Goal: Task Accomplishment & Management: Manage account settings

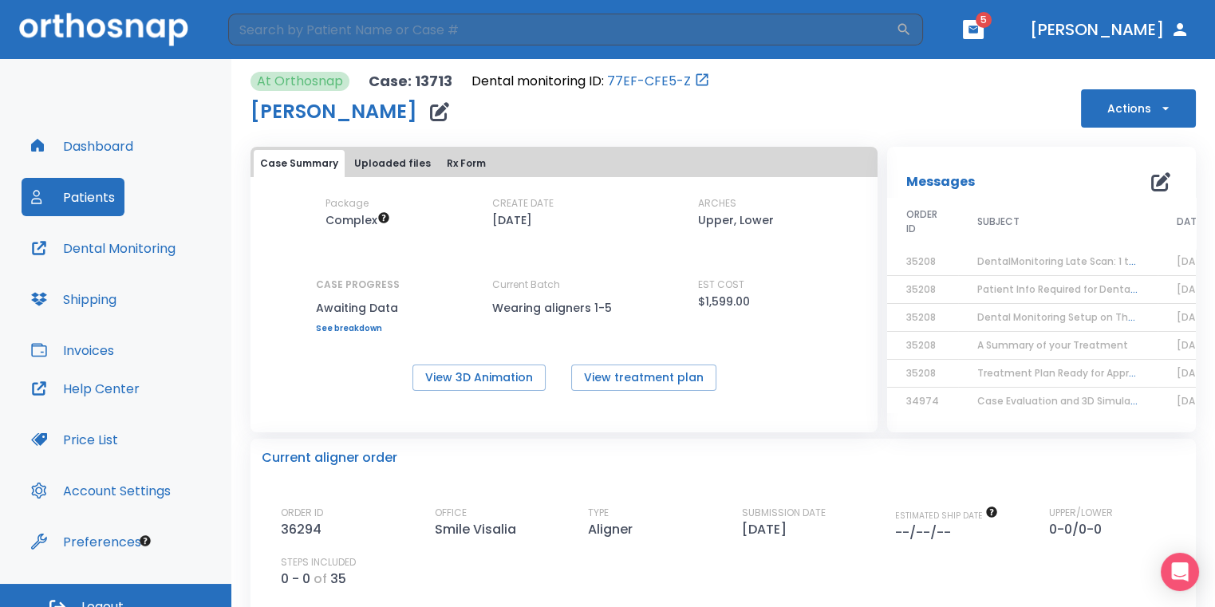
click at [978, 30] on icon "button" at bounding box center [973, 29] width 10 height 7
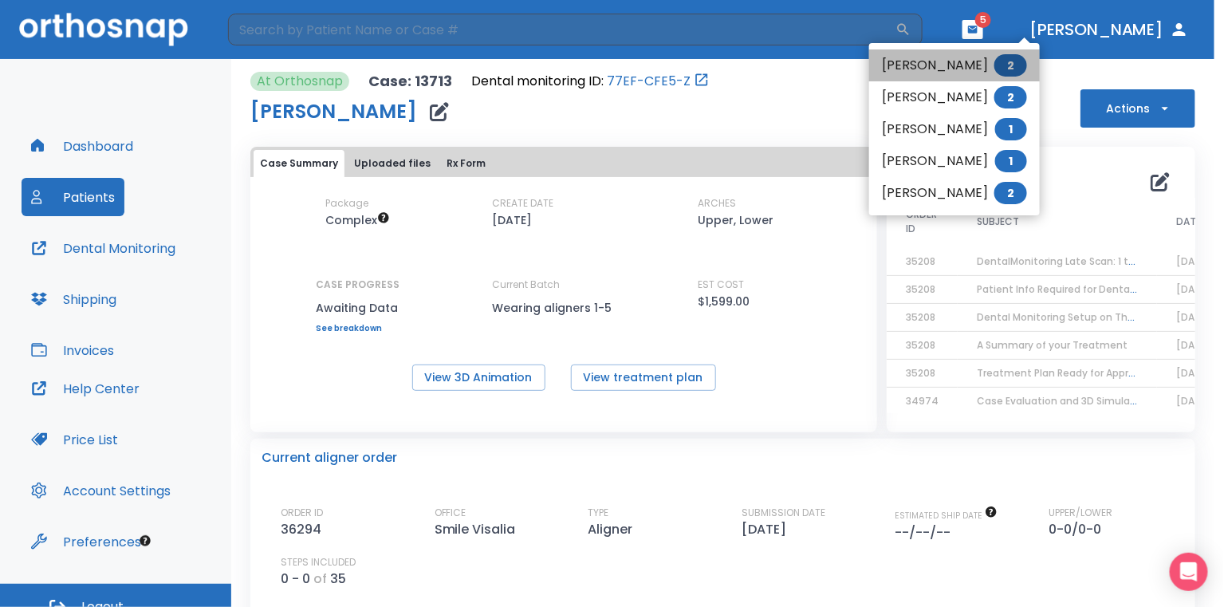
click at [957, 58] on li "[PERSON_NAME] 2" at bounding box center [954, 65] width 171 height 32
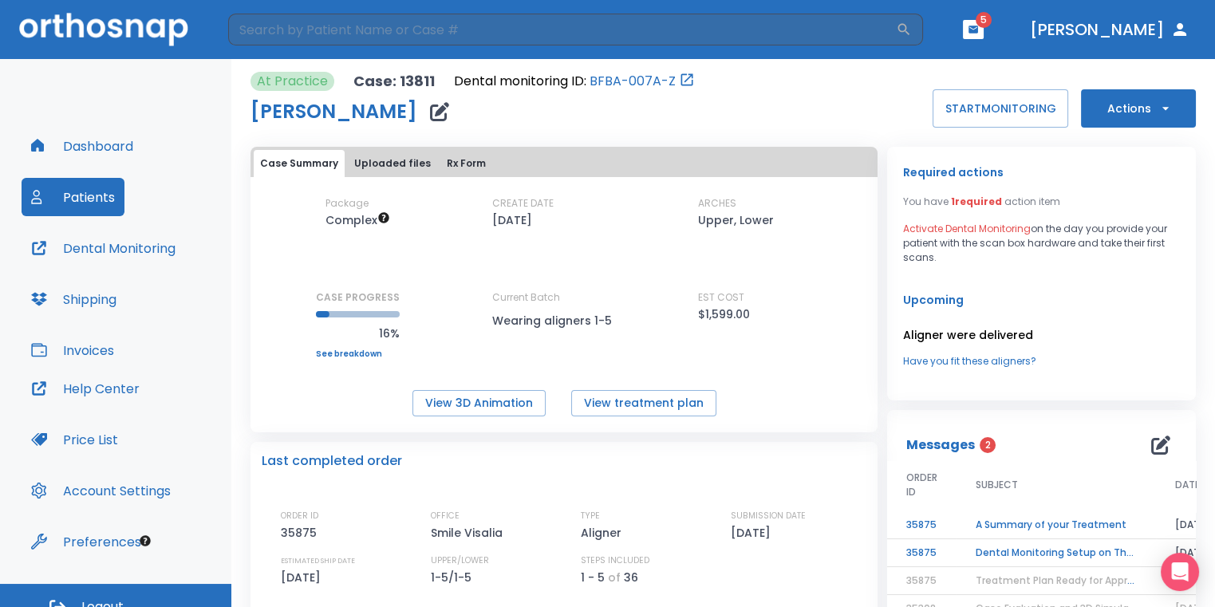
click at [1040, 524] on td "A Summary of your Treatment" at bounding box center [1055, 525] width 199 height 28
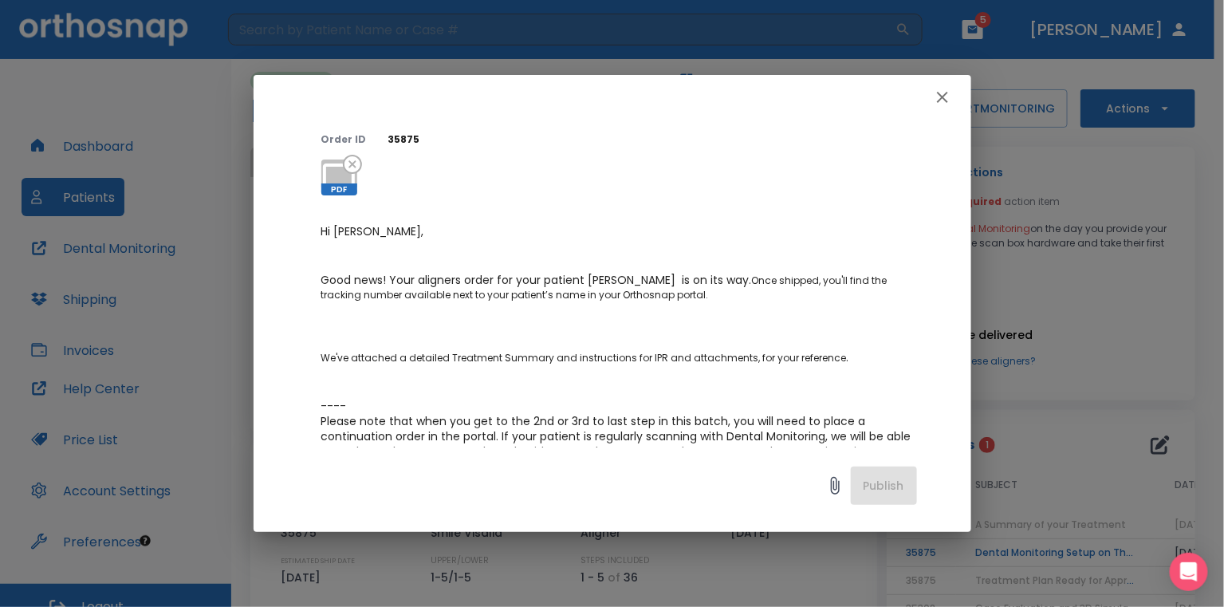
scroll to position [80, 0]
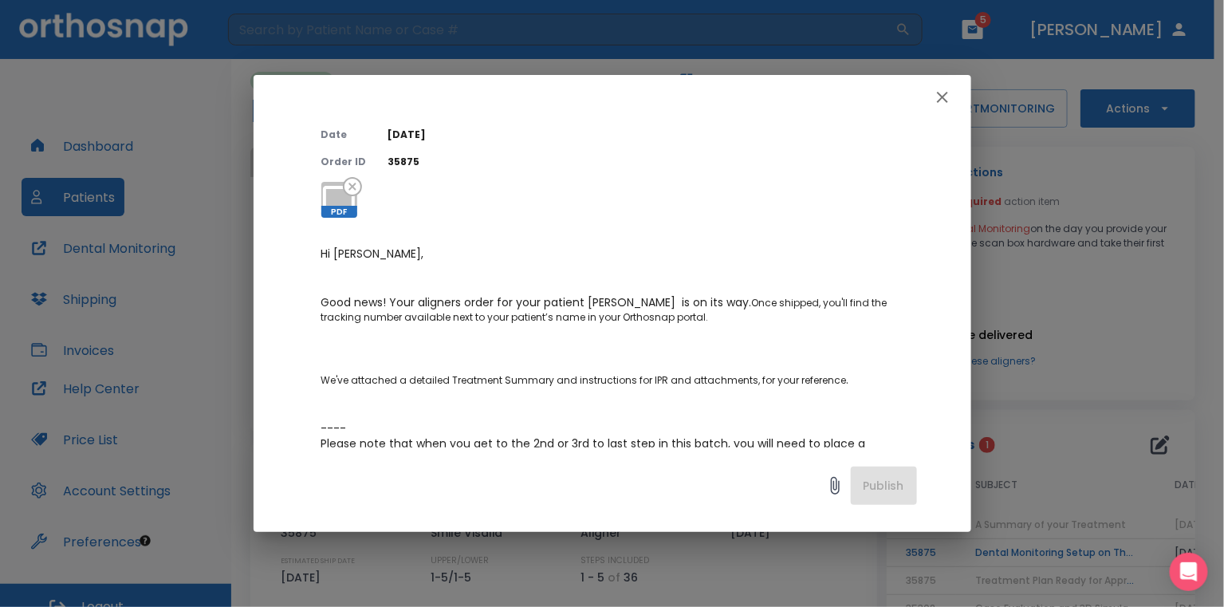
click at [951, 99] on icon "button" at bounding box center [942, 97] width 19 height 19
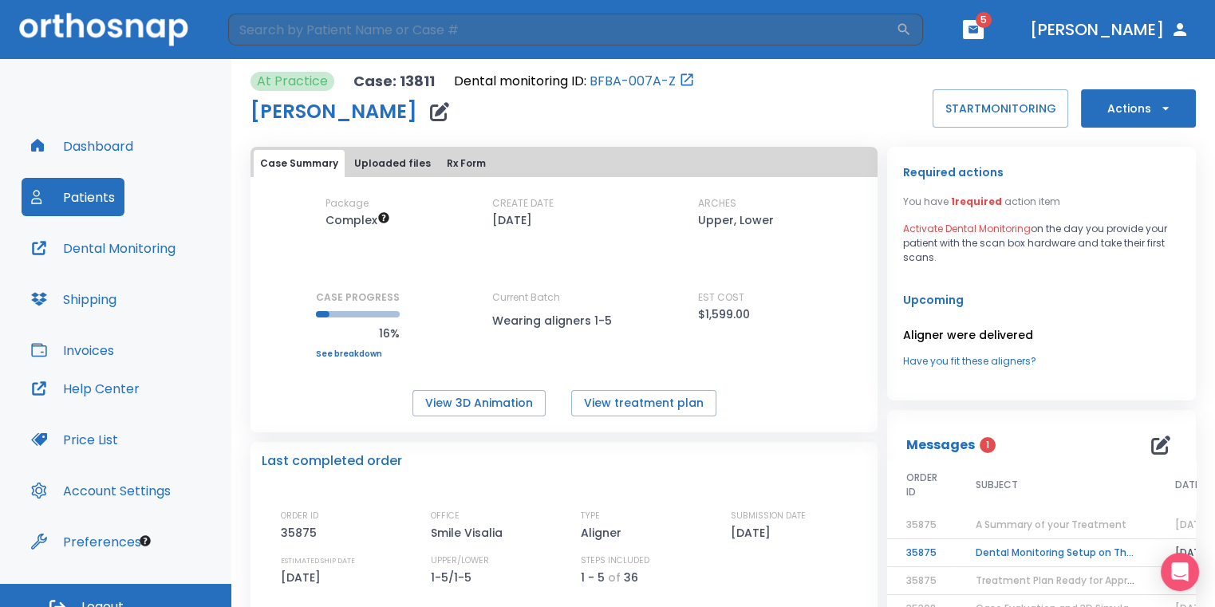
click at [1043, 545] on td "Dental Monitoring Setup on The Delivery Day" at bounding box center [1055, 553] width 199 height 28
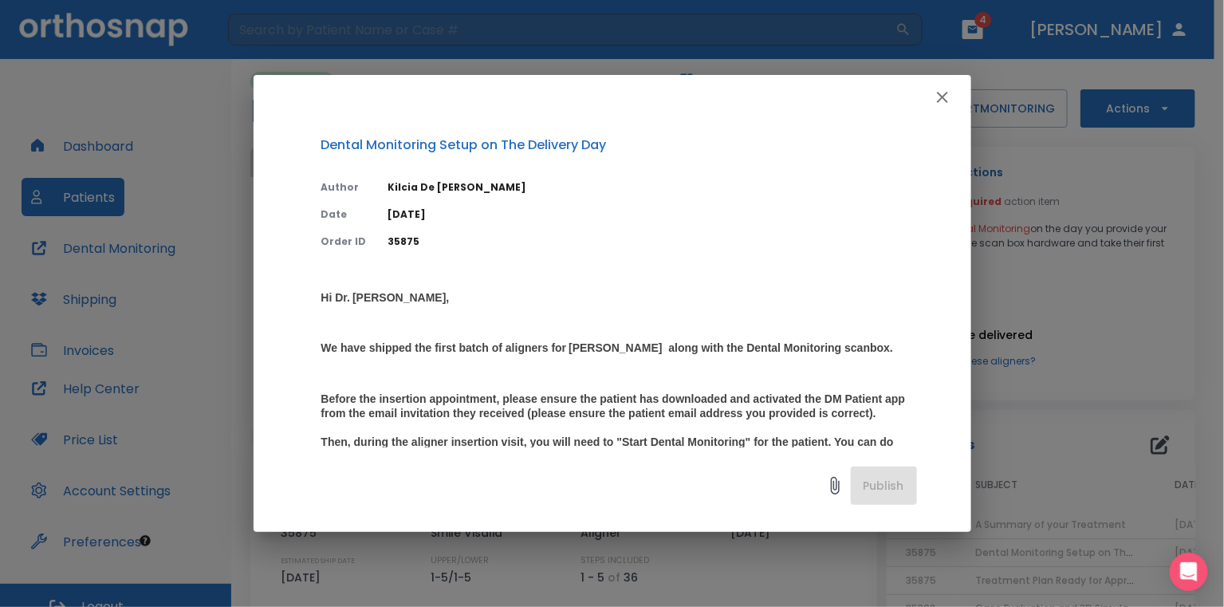
click at [948, 102] on icon "button" at bounding box center [942, 97] width 19 height 19
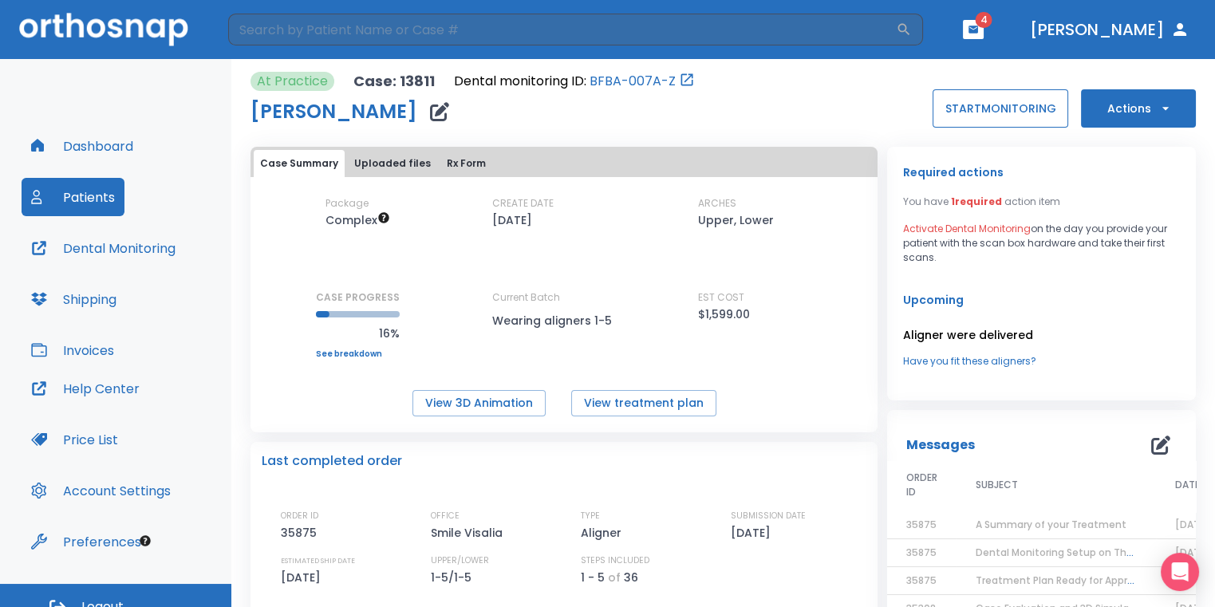
click at [957, 108] on button "START MONITORING" at bounding box center [1000, 108] width 136 height 38
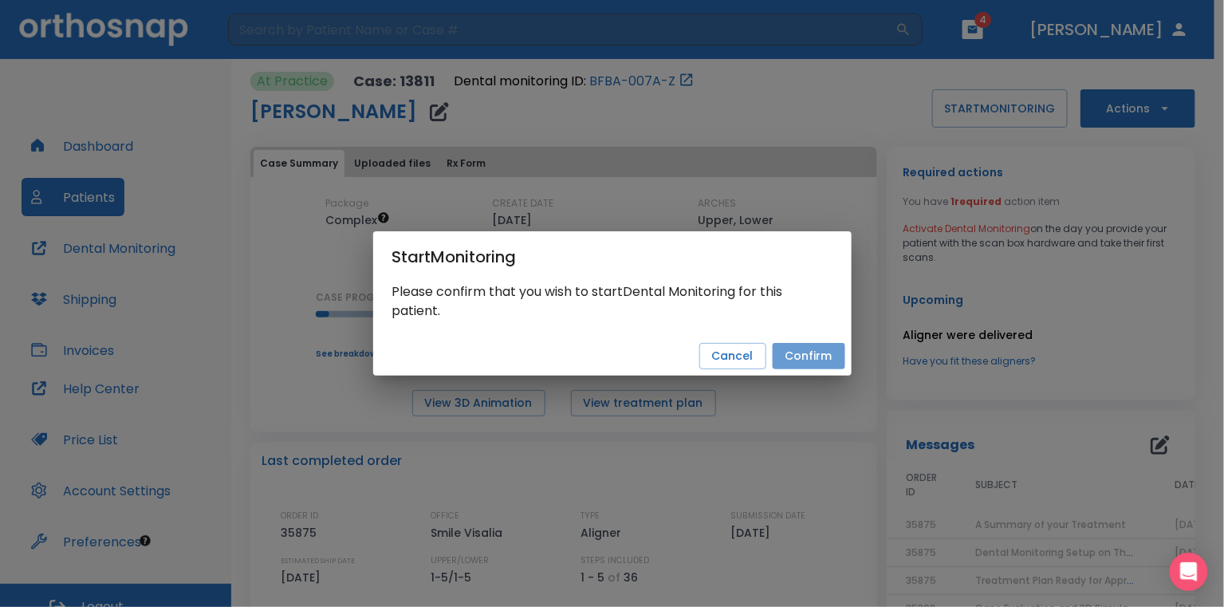
click at [831, 357] on button "Confirm" at bounding box center [809, 356] width 73 height 26
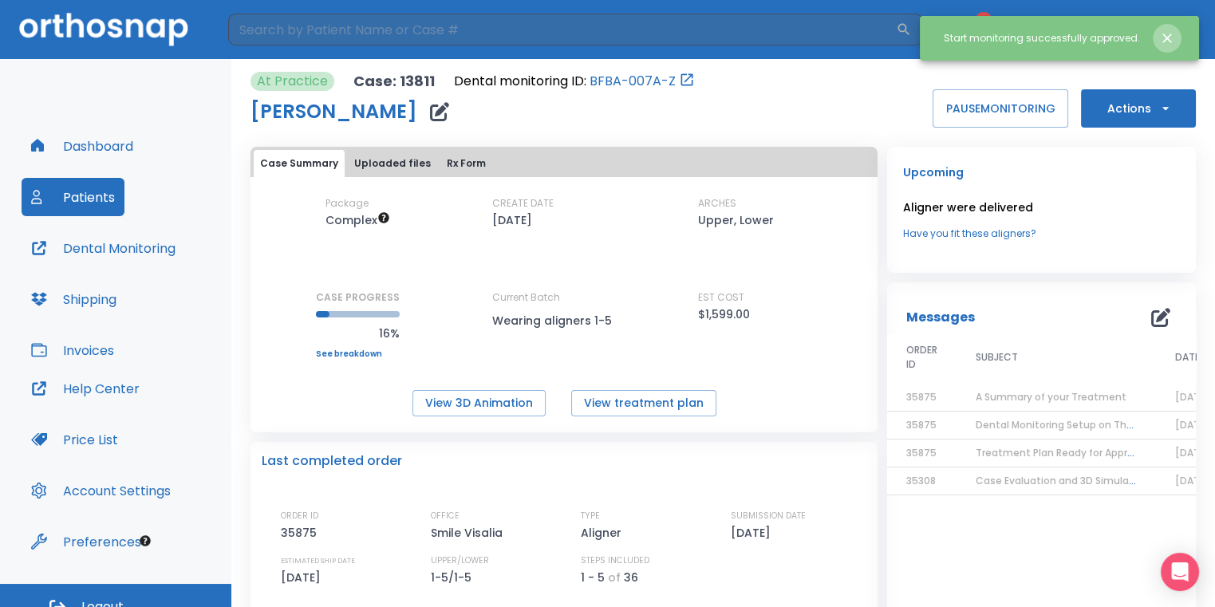
click at [1156, 41] on button "Close notification" at bounding box center [1167, 38] width 29 height 29
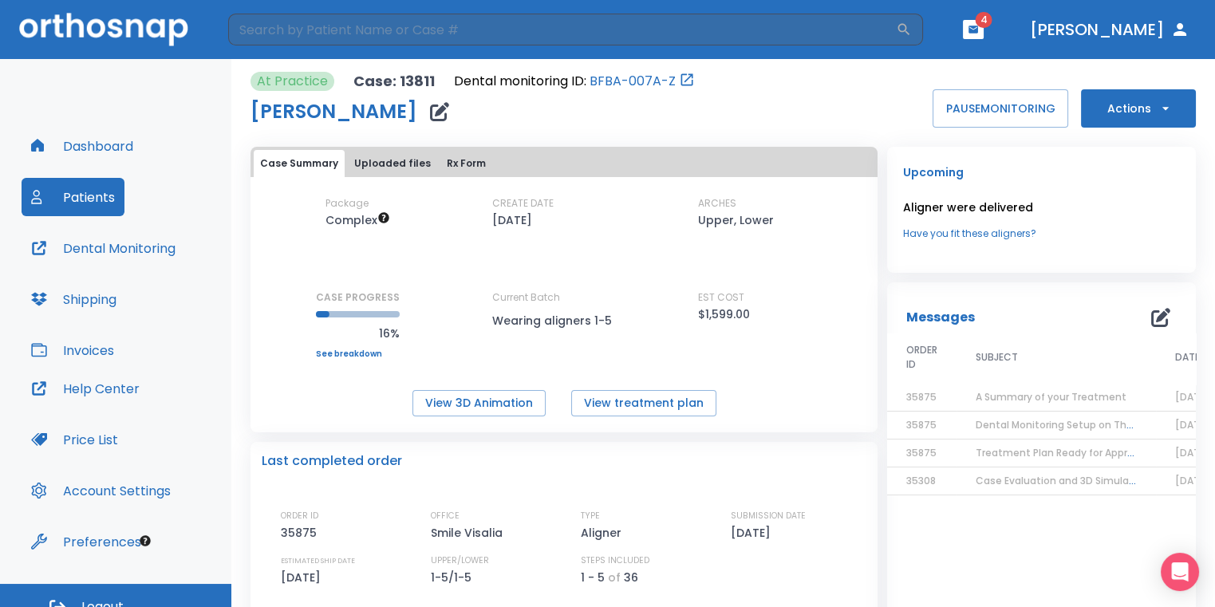
click at [983, 35] on button "button" at bounding box center [973, 29] width 21 height 19
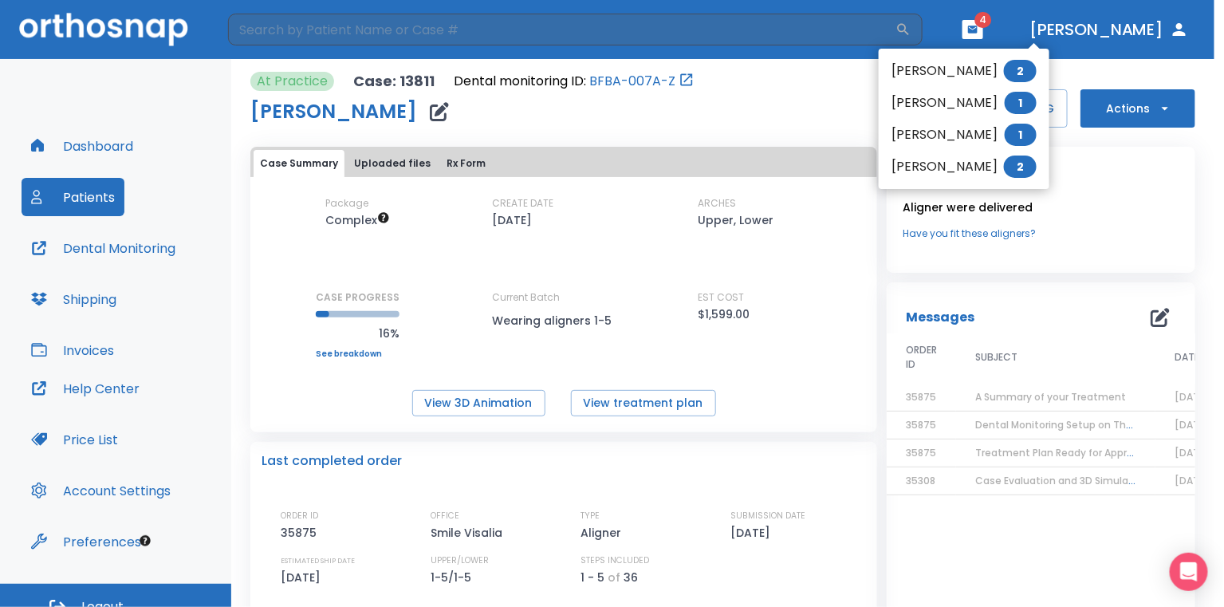
click at [954, 75] on li "[PERSON_NAME] 2" at bounding box center [964, 71] width 171 height 32
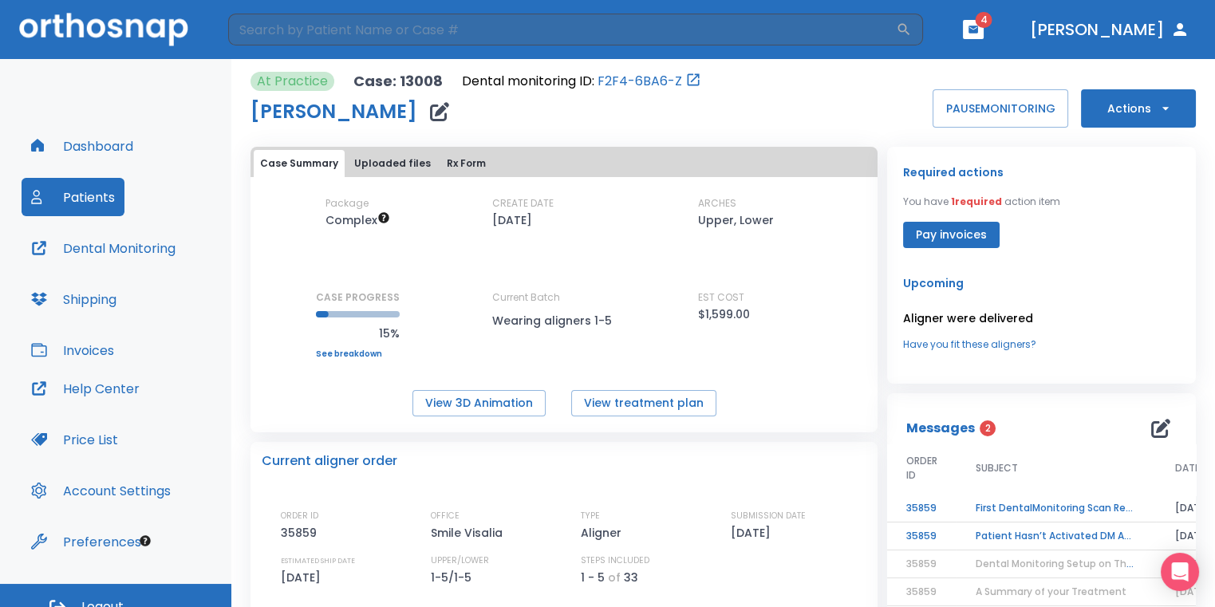
click at [1049, 507] on td "First DentalMonitoring Scan Review!" at bounding box center [1055, 509] width 199 height 28
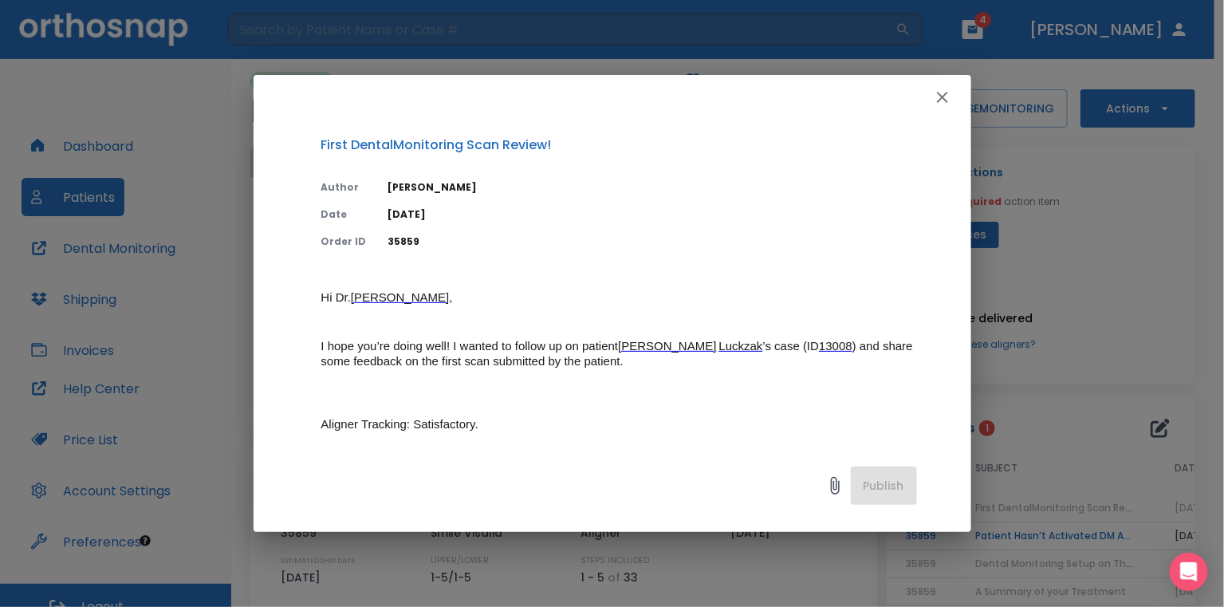
click at [943, 97] on icon "button" at bounding box center [942, 97] width 11 height 11
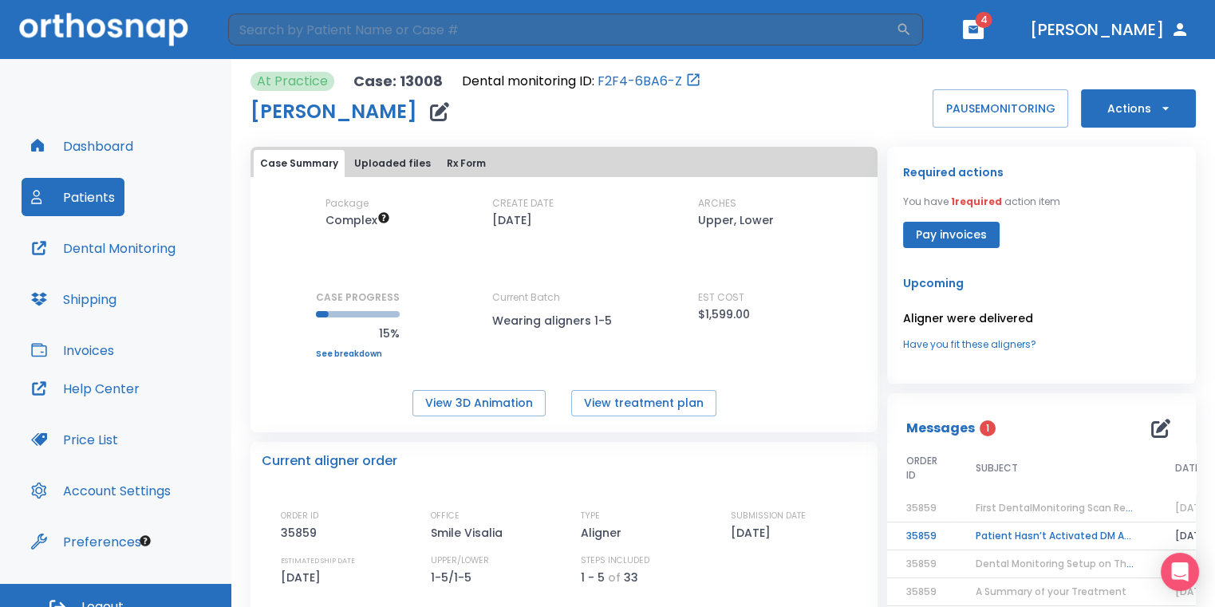
click at [992, 26] on span "4" at bounding box center [983, 20] width 17 height 16
click at [979, 33] on icon "button" at bounding box center [973, 29] width 11 height 11
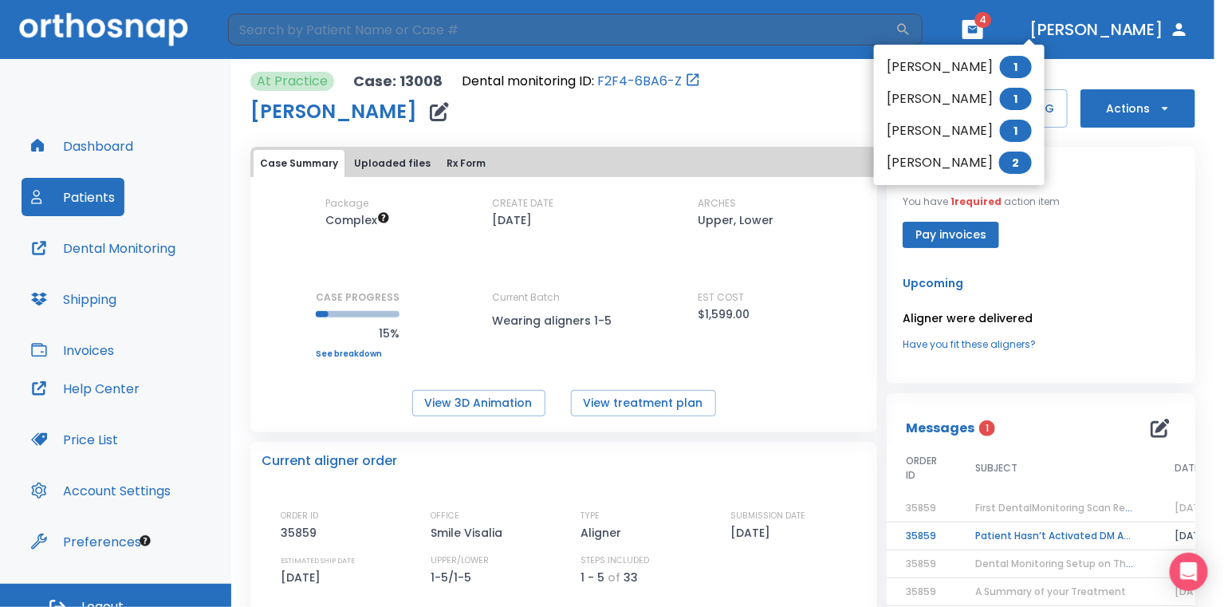
click at [957, 61] on li "[PERSON_NAME] 1" at bounding box center [959, 67] width 171 height 32
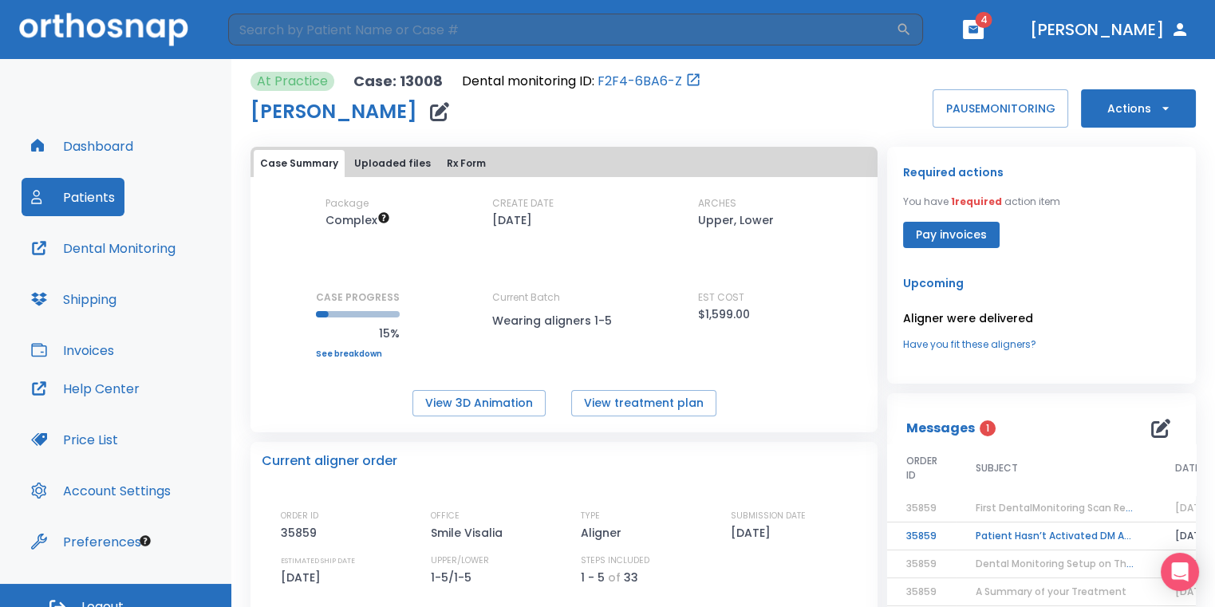
click at [1001, 541] on td "Patient Hasn’t Activated DM App yet!" at bounding box center [1055, 536] width 199 height 28
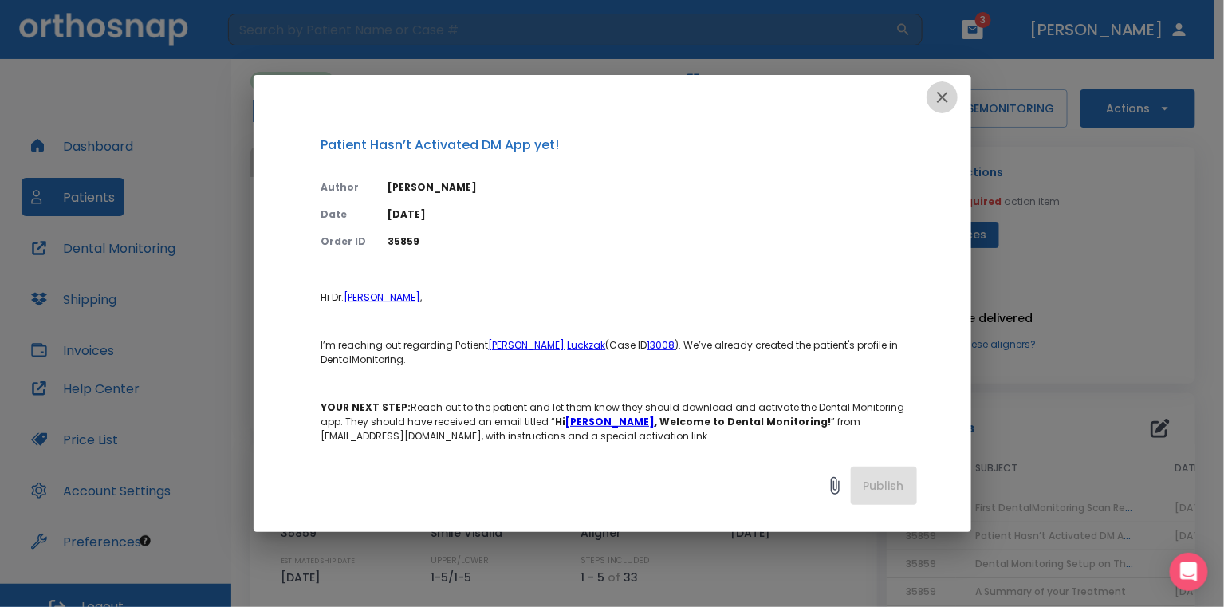
click at [940, 101] on icon "button" at bounding box center [942, 97] width 19 height 19
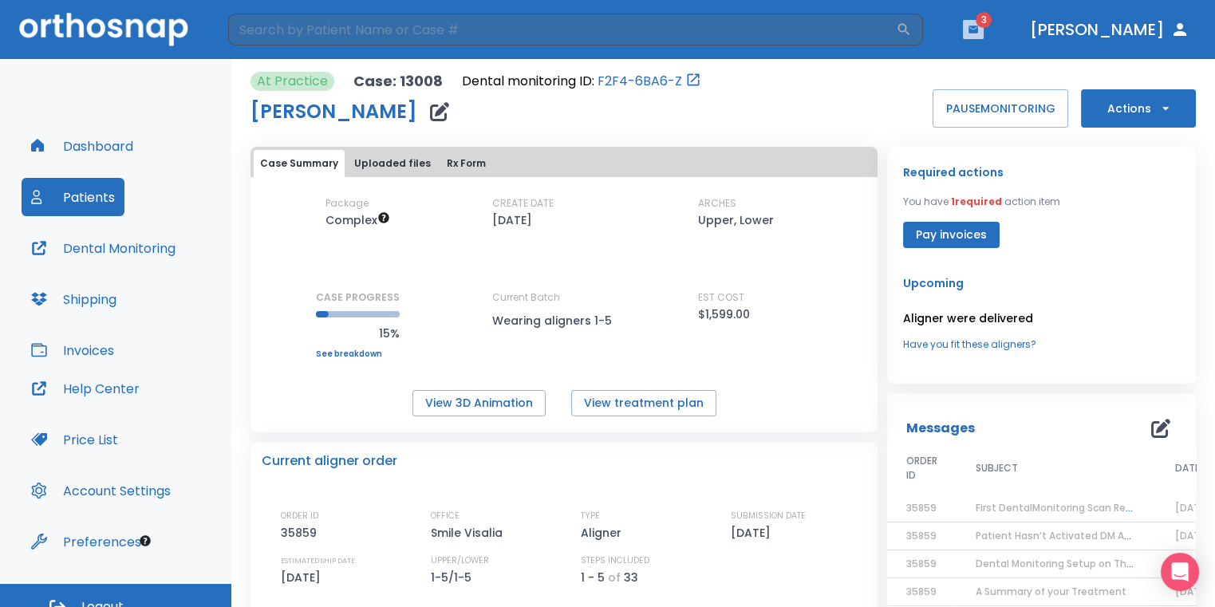
click at [978, 33] on icon "button" at bounding box center [973, 29] width 10 height 7
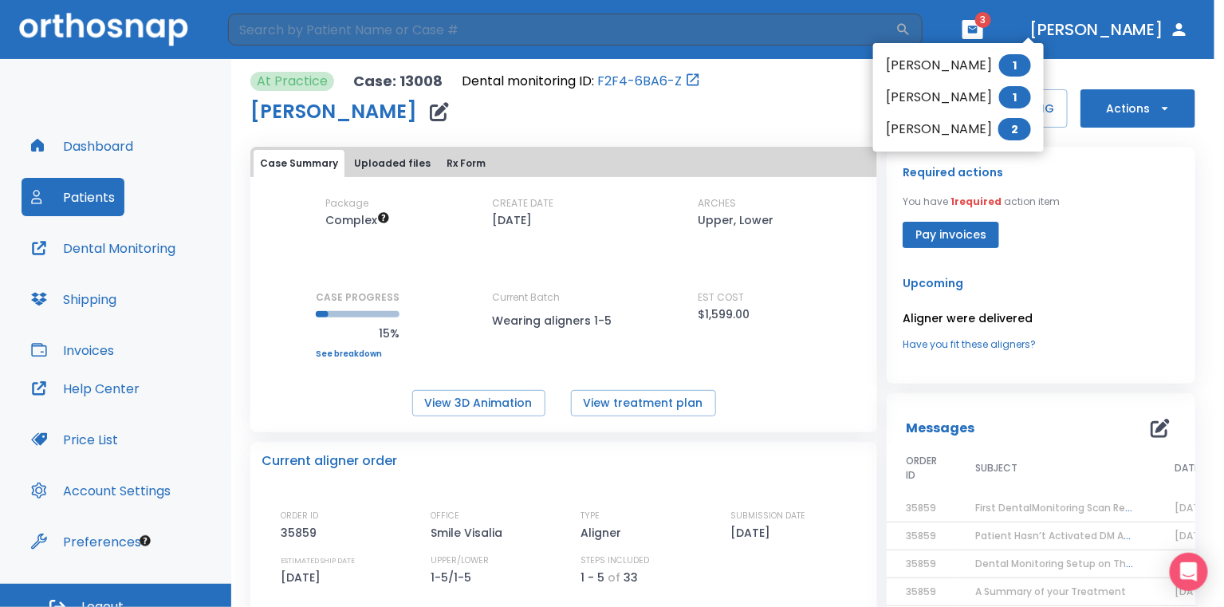
click at [956, 61] on li "[PERSON_NAME] 1" at bounding box center [958, 65] width 171 height 32
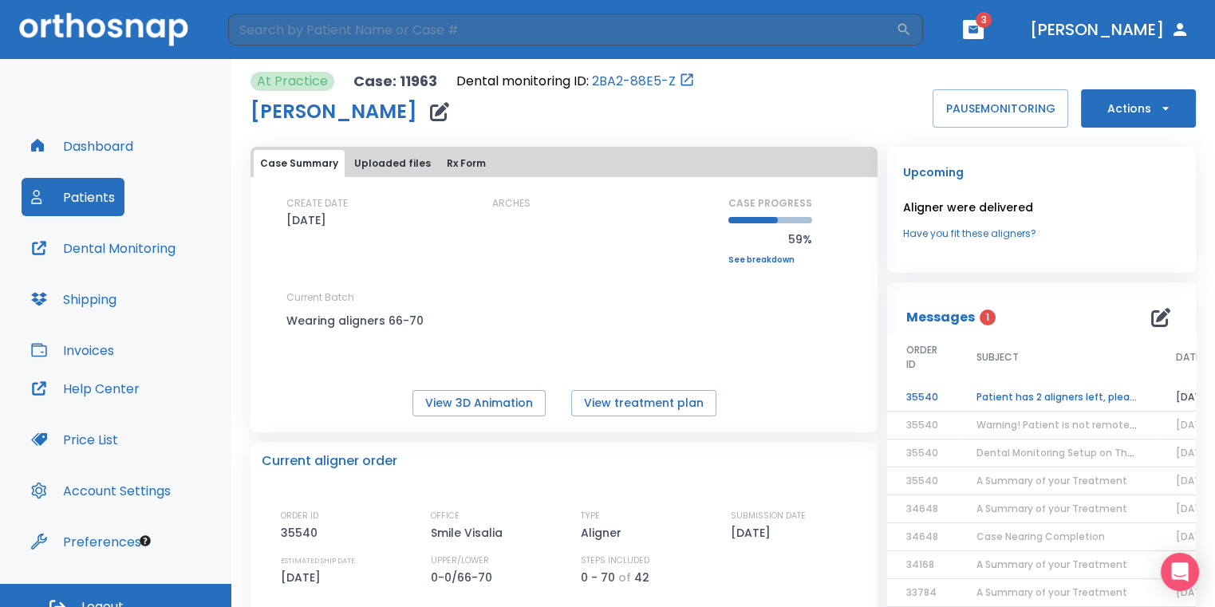
click at [1005, 388] on td "Patient has 2 aligners left, please order next set!" at bounding box center [1056, 398] width 199 height 28
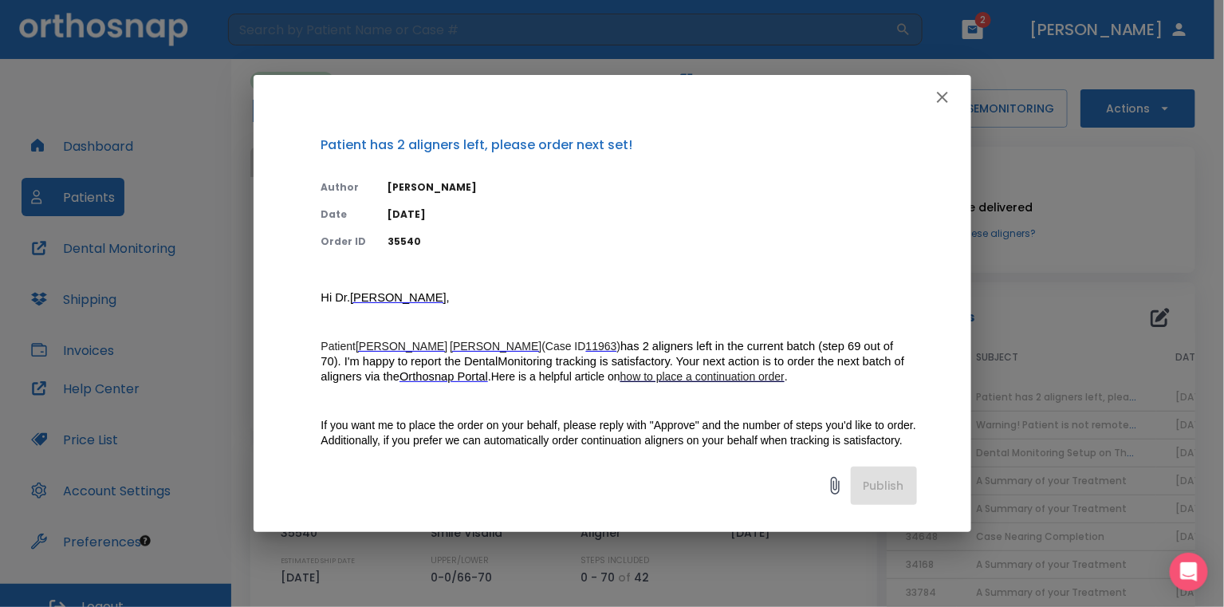
click at [940, 101] on icon "button" at bounding box center [942, 97] width 19 height 19
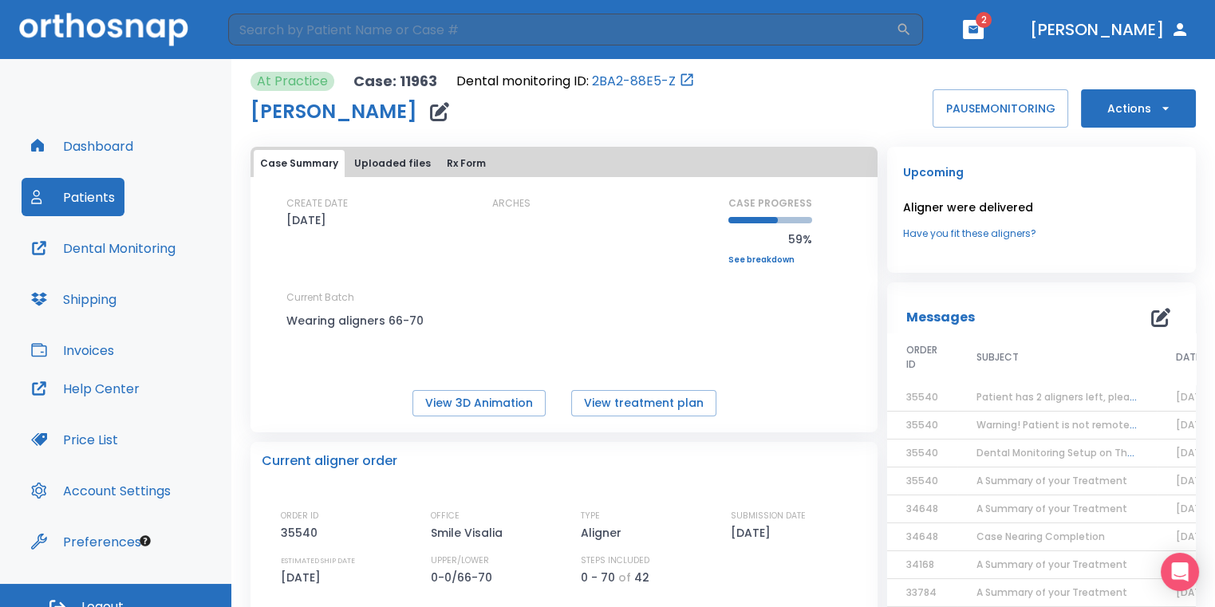
click at [1109, 102] on button "Actions" at bounding box center [1138, 108] width 115 height 38
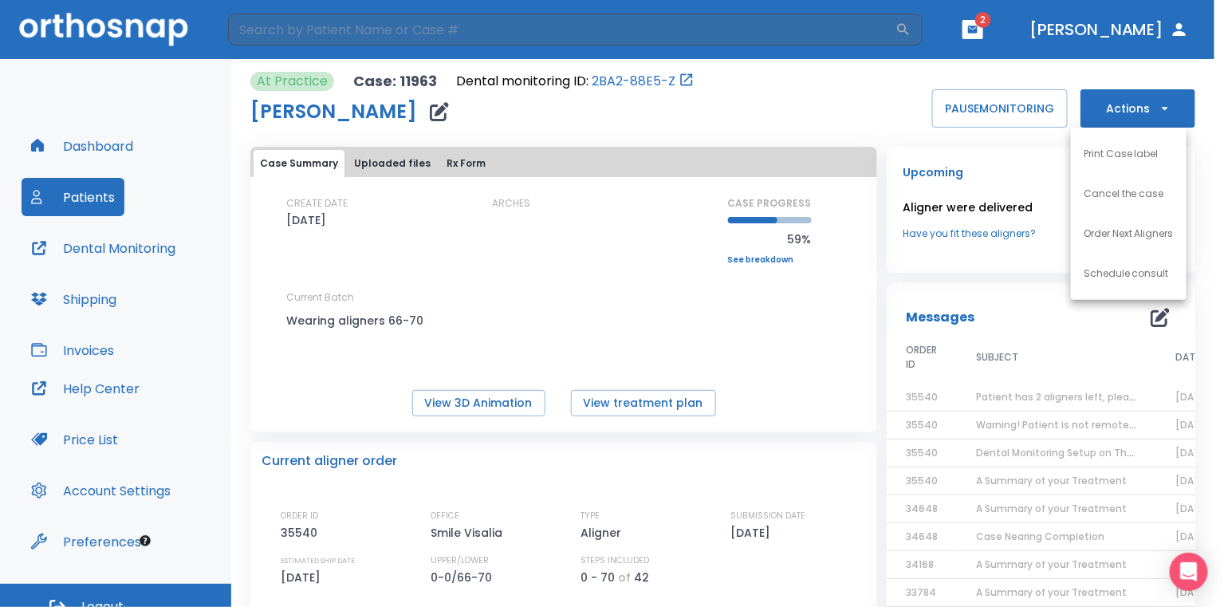
click at [1098, 230] on p "Order Next Aligners" at bounding box center [1129, 234] width 90 height 14
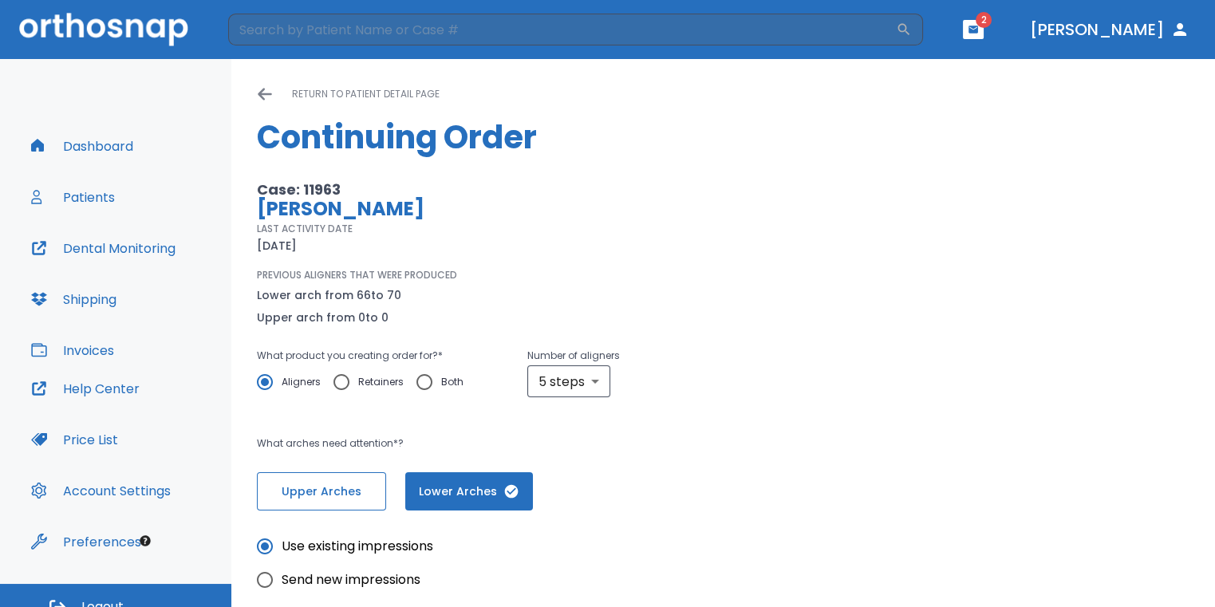
click at [354, 491] on span "Upper Arches" at bounding box center [322, 491] width 96 height 17
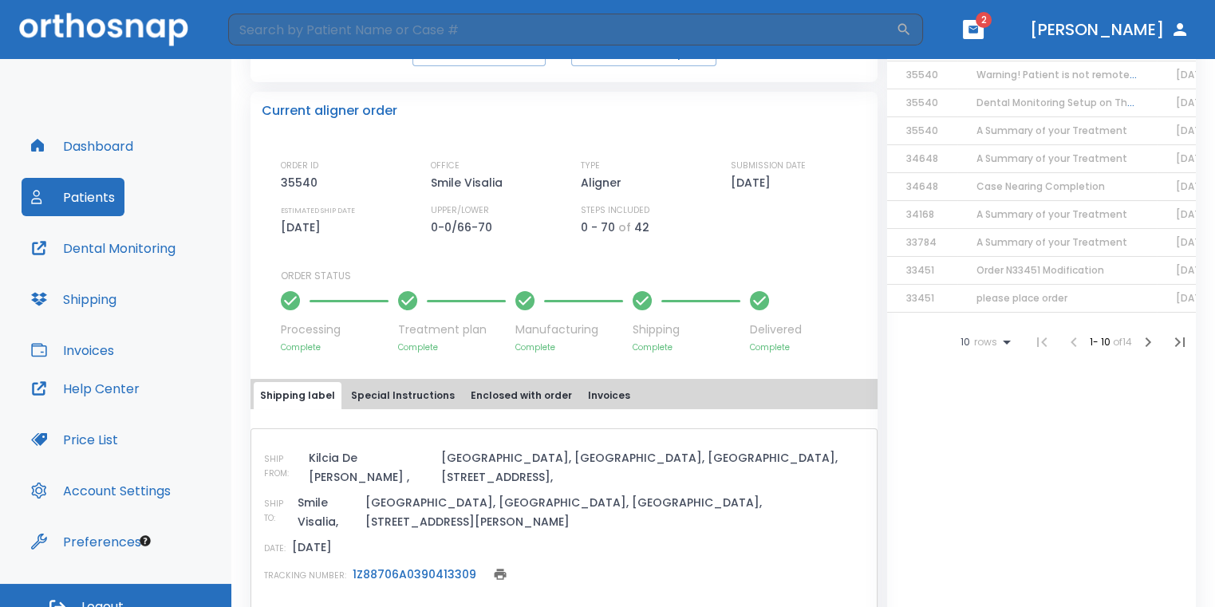
scroll to position [399, 0]
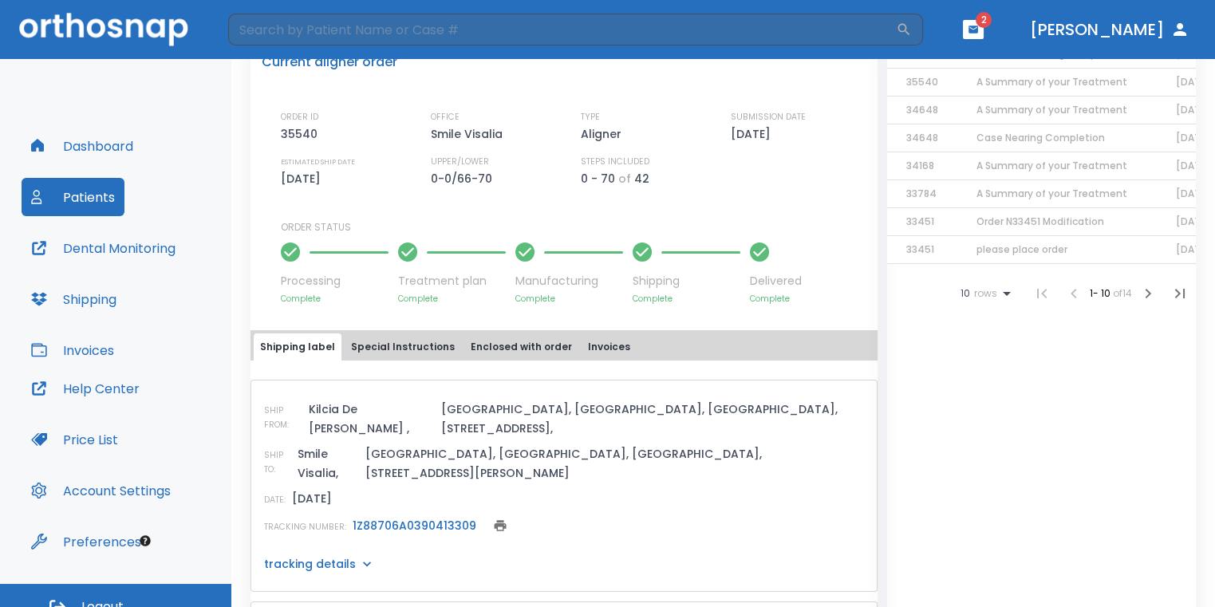
click at [411, 518] on link "1Z88706A0390413309" at bounding box center [415, 526] width 124 height 16
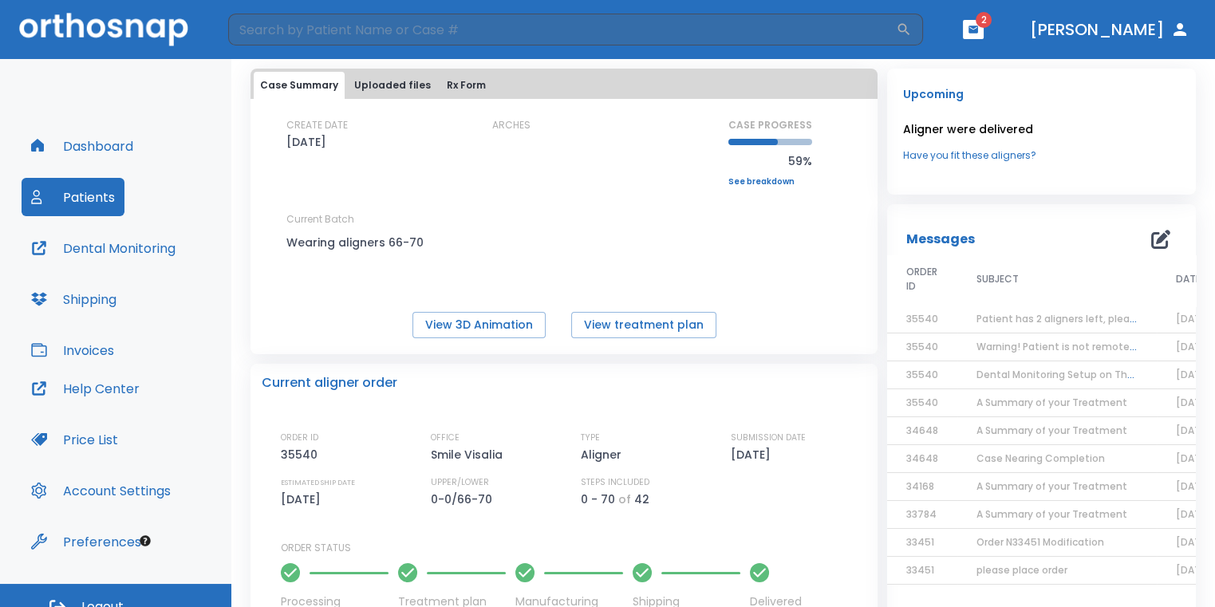
scroll to position [0, 0]
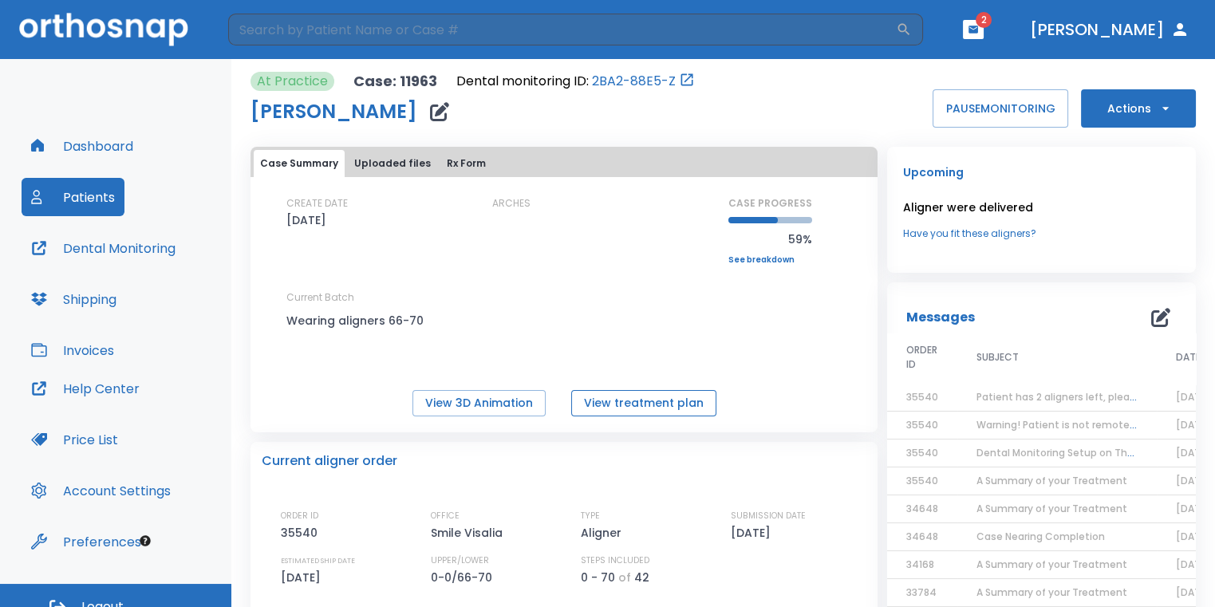
click at [647, 413] on button "View treatment plan" at bounding box center [643, 403] width 145 height 26
click at [983, 37] on button "button" at bounding box center [973, 29] width 21 height 19
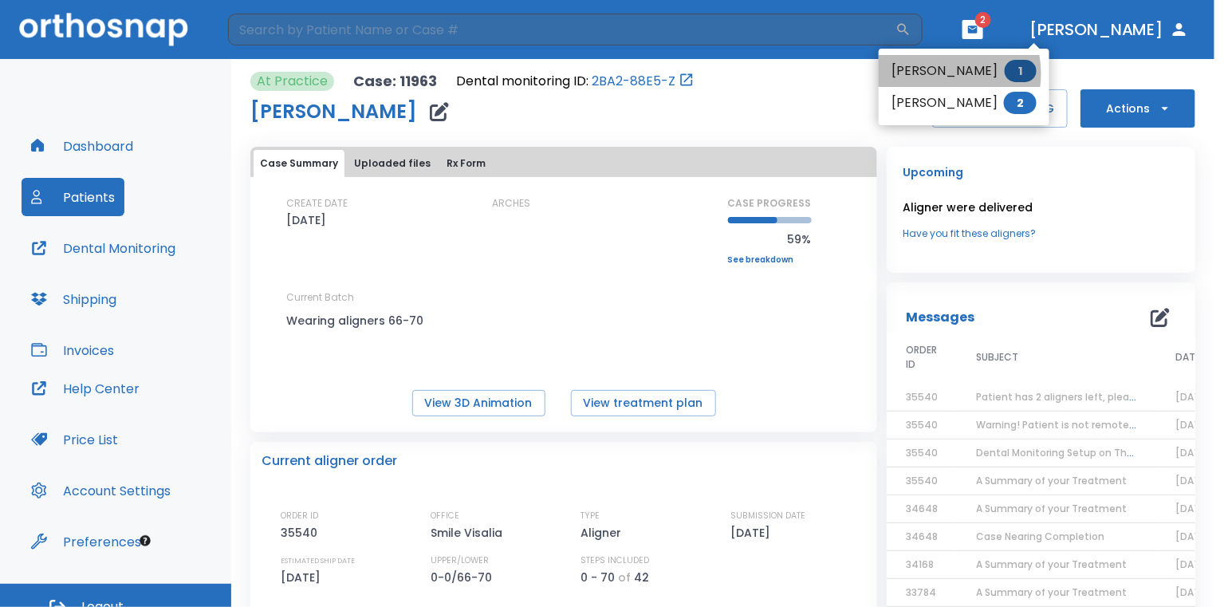
click at [941, 73] on li "[PERSON_NAME] 1" at bounding box center [964, 71] width 171 height 32
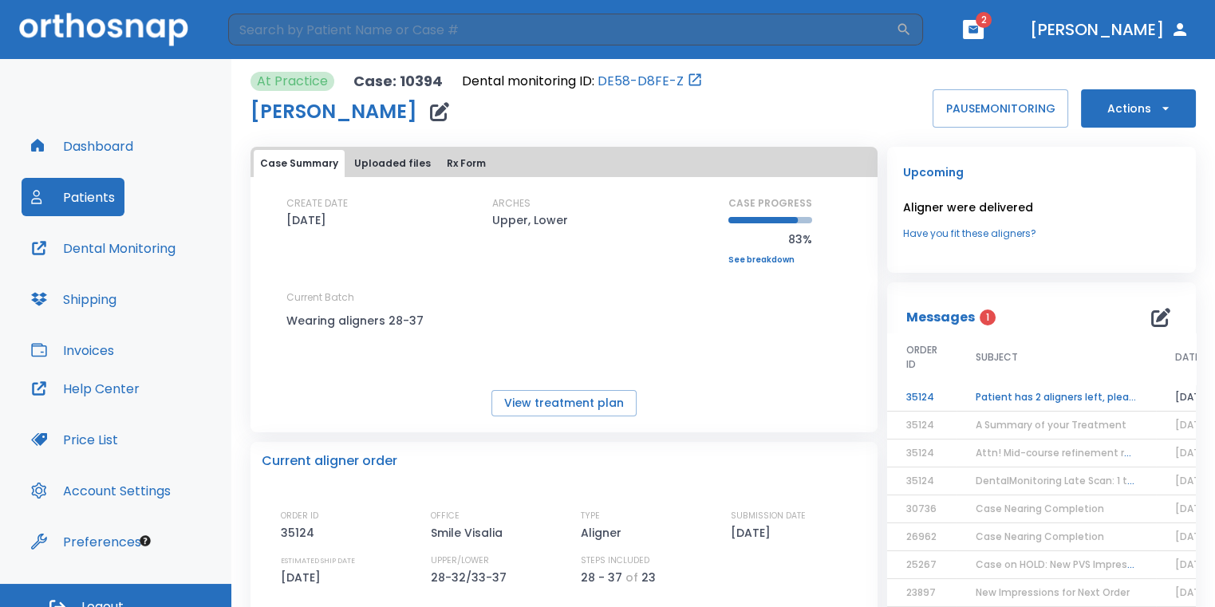
click at [994, 397] on td "Patient has 2 aligners left, please order next set!" at bounding box center [1055, 398] width 199 height 28
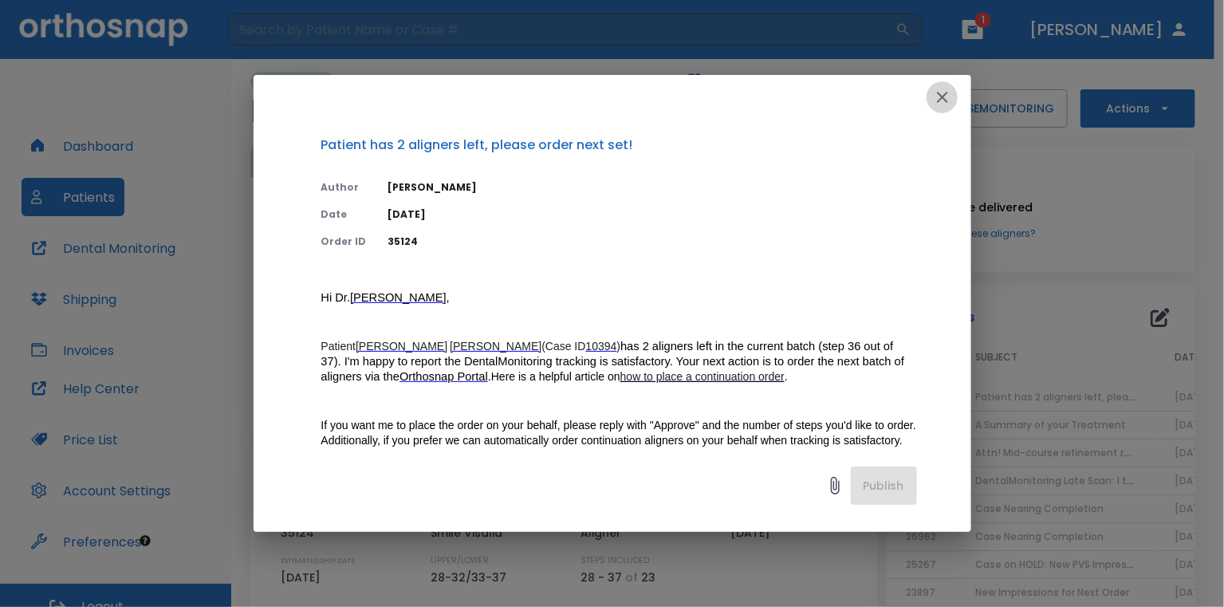
click at [932, 102] on button "button" at bounding box center [943, 97] width 32 height 32
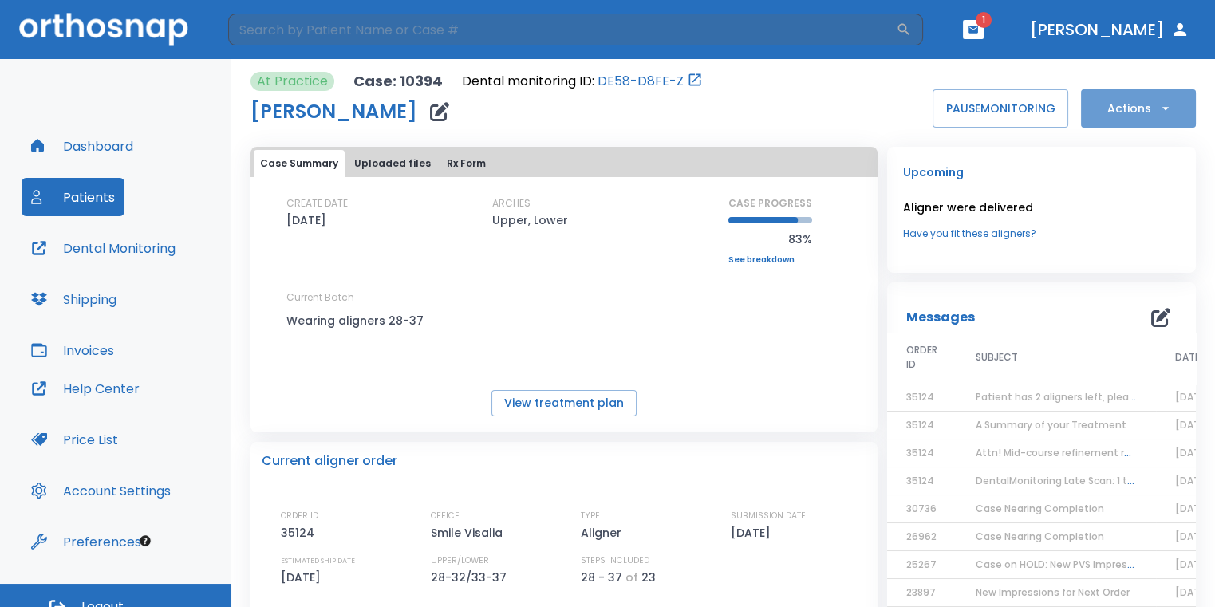
click at [1101, 112] on button "Actions" at bounding box center [1138, 108] width 115 height 38
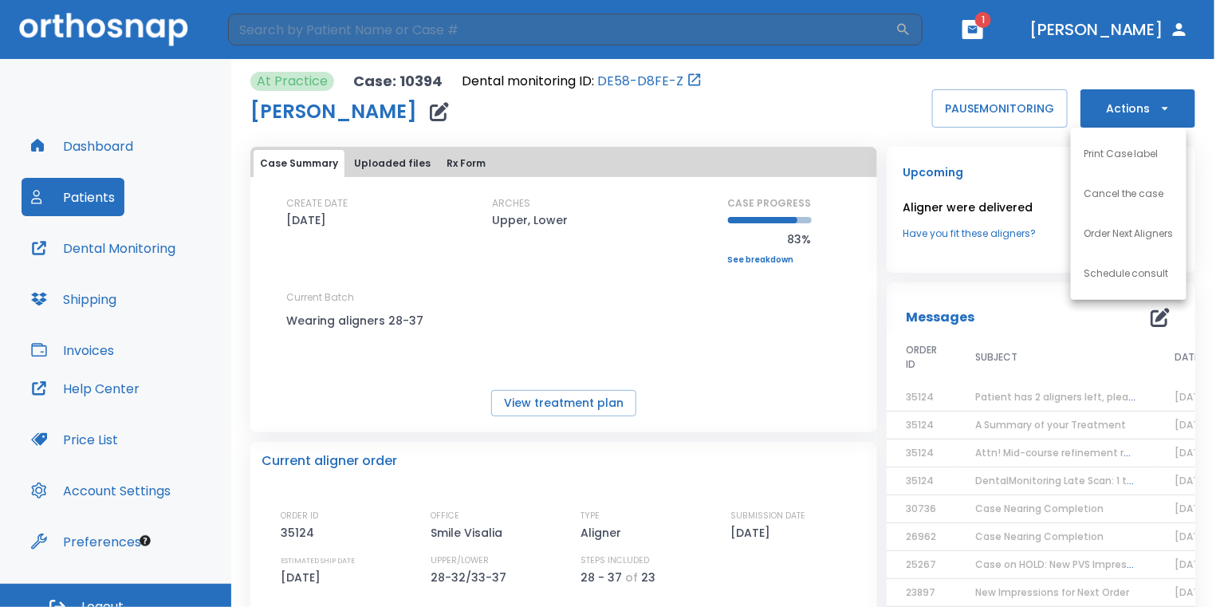
click at [1094, 234] on p "Order Next Aligners" at bounding box center [1129, 234] width 90 height 14
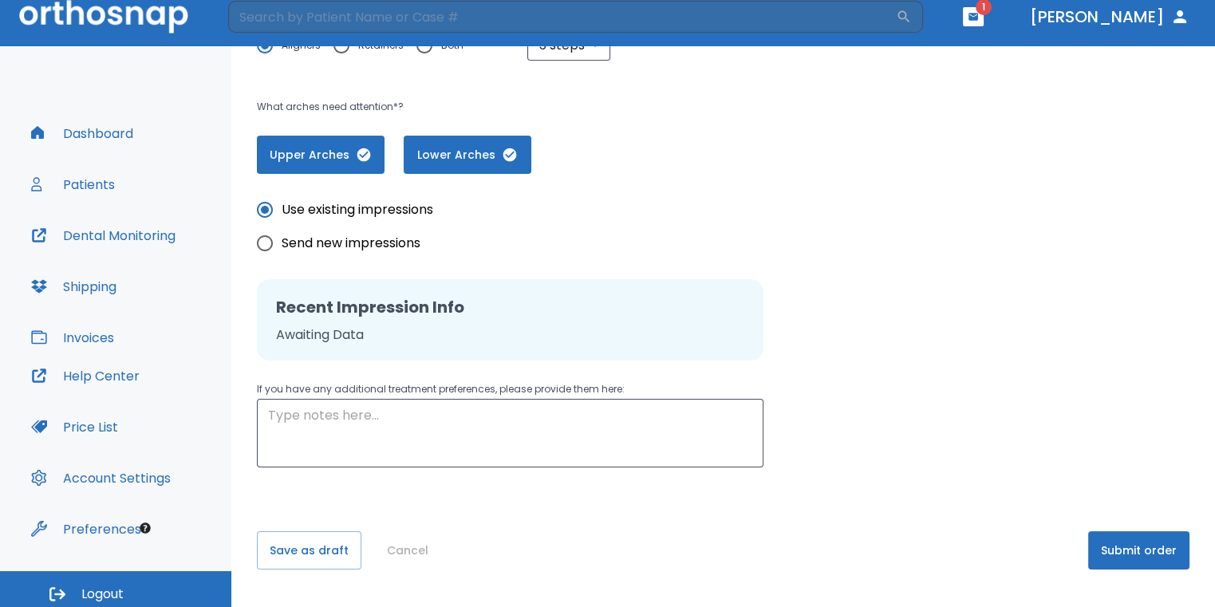
scroll to position [19, 0]
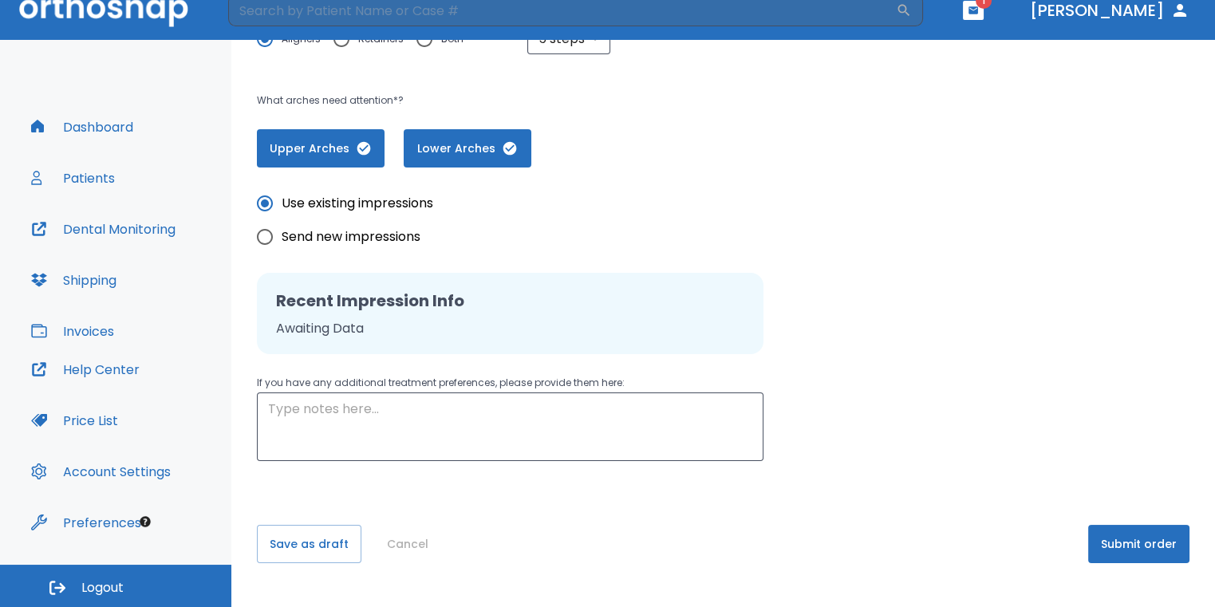
click at [1109, 547] on button "Submit order" at bounding box center [1138, 544] width 101 height 38
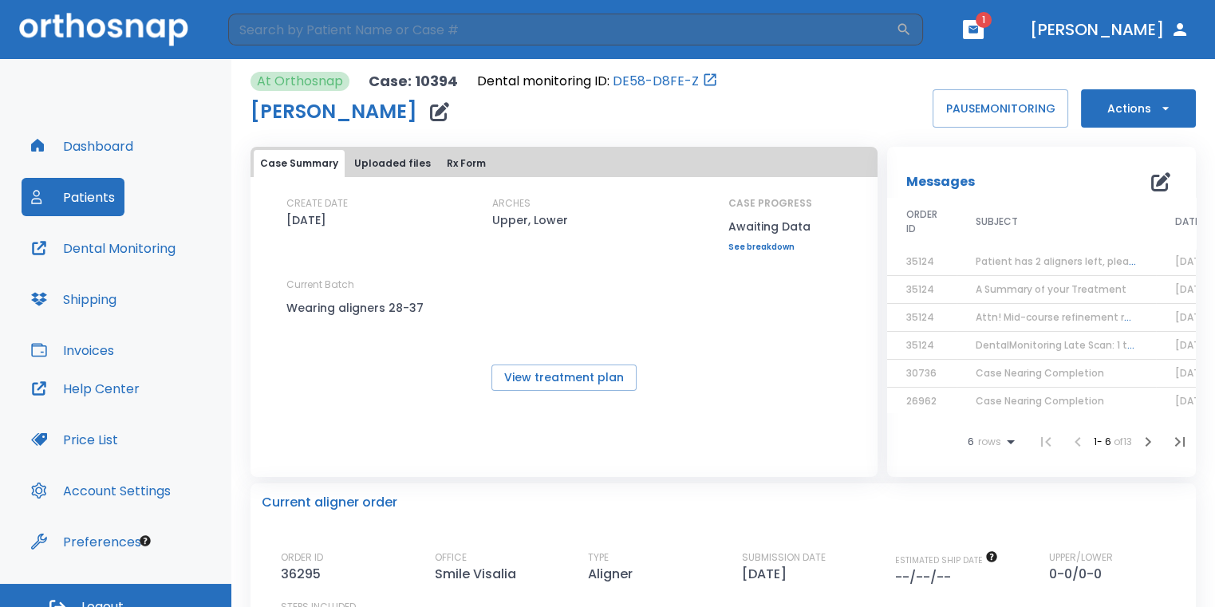
scroll to position [160, 0]
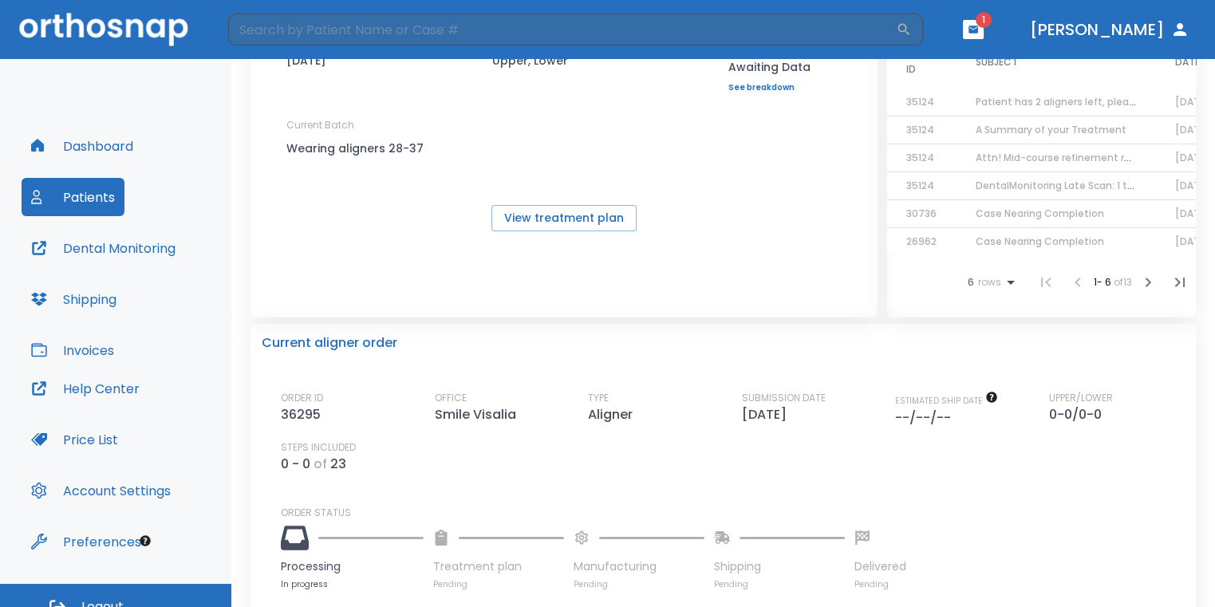
click at [979, 33] on icon "button" at bounding box center [973, 29] width 11 height 11
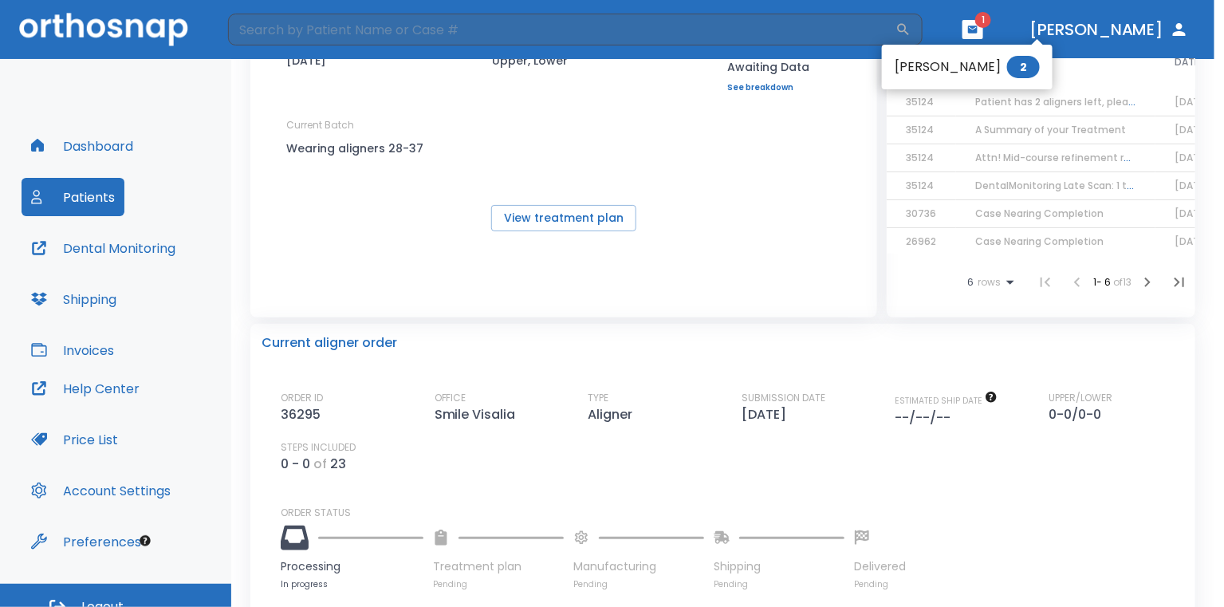
click at [1009, 63] on span "2" at bounding box center [1023, 67] width 33 height 22
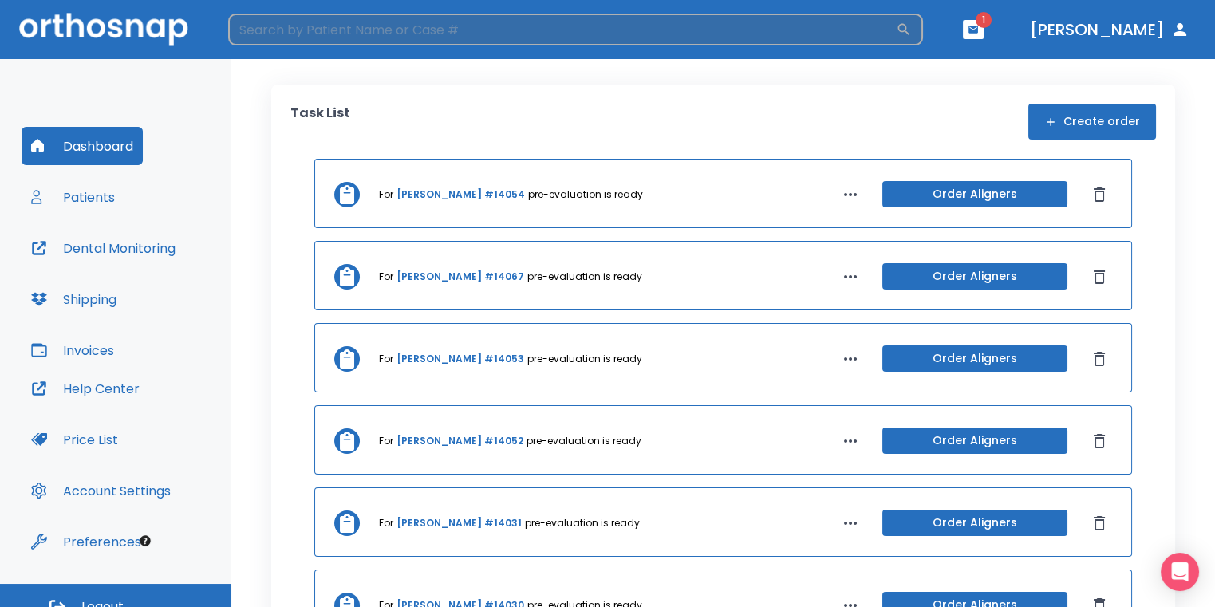
click at [896, 38] on input "search" at bounding box center [562, 30] width 668 height 32
type input "gloria"
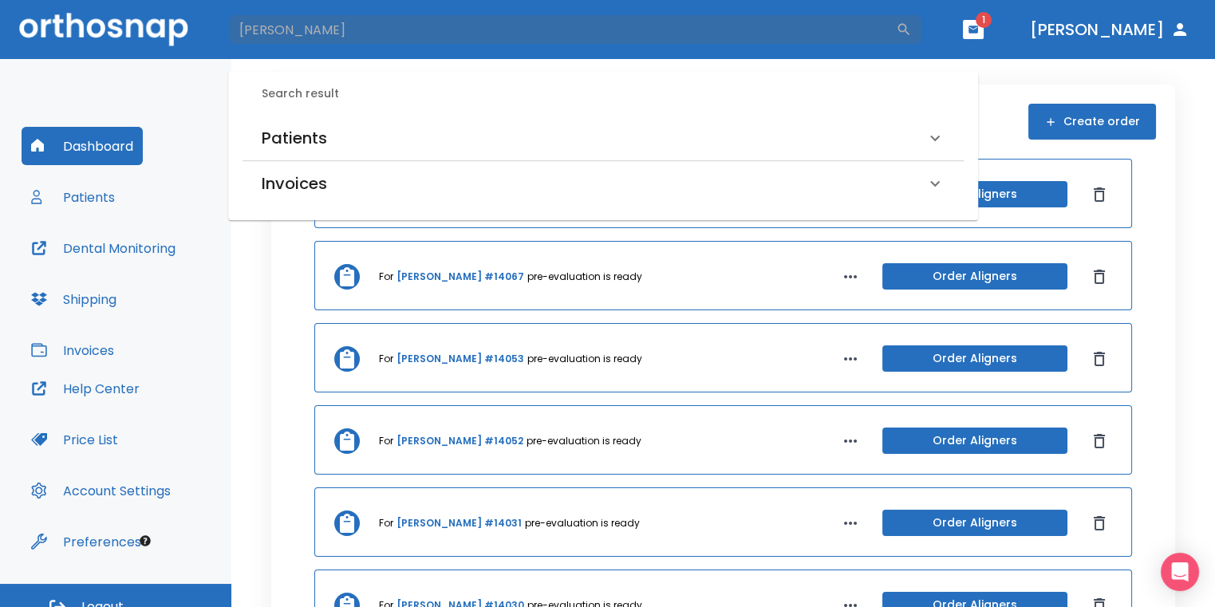
click at [528, 119] on div "Patients" at bounding box center [602, 138] width 721 height 45
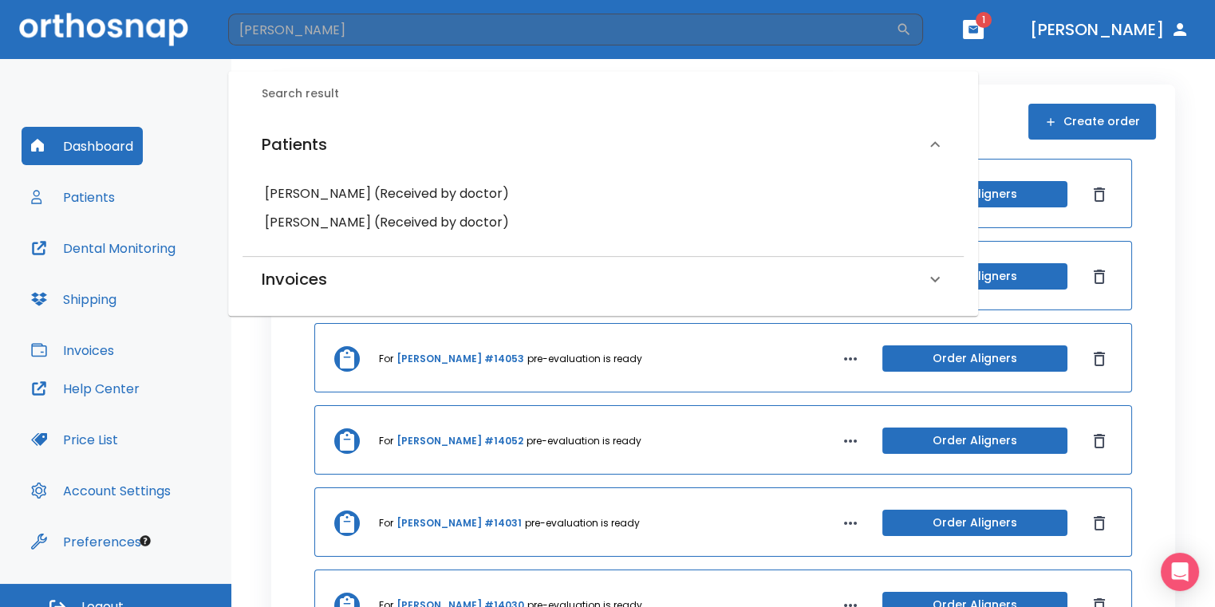
click at [468, 190] on h6 "Gloria Martinez (Received by doctor)" at bounding box center [603, 194] width 676 height 22
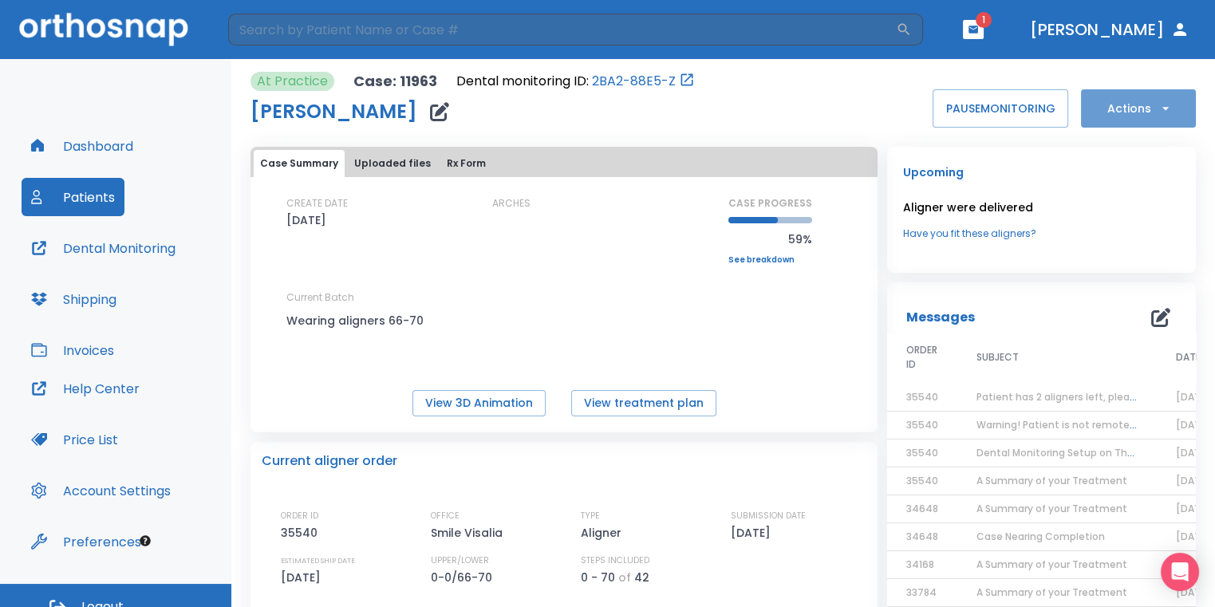
click at [1161, 110] on icon "button" at bounding box center [1165, 108] width 16 height 16
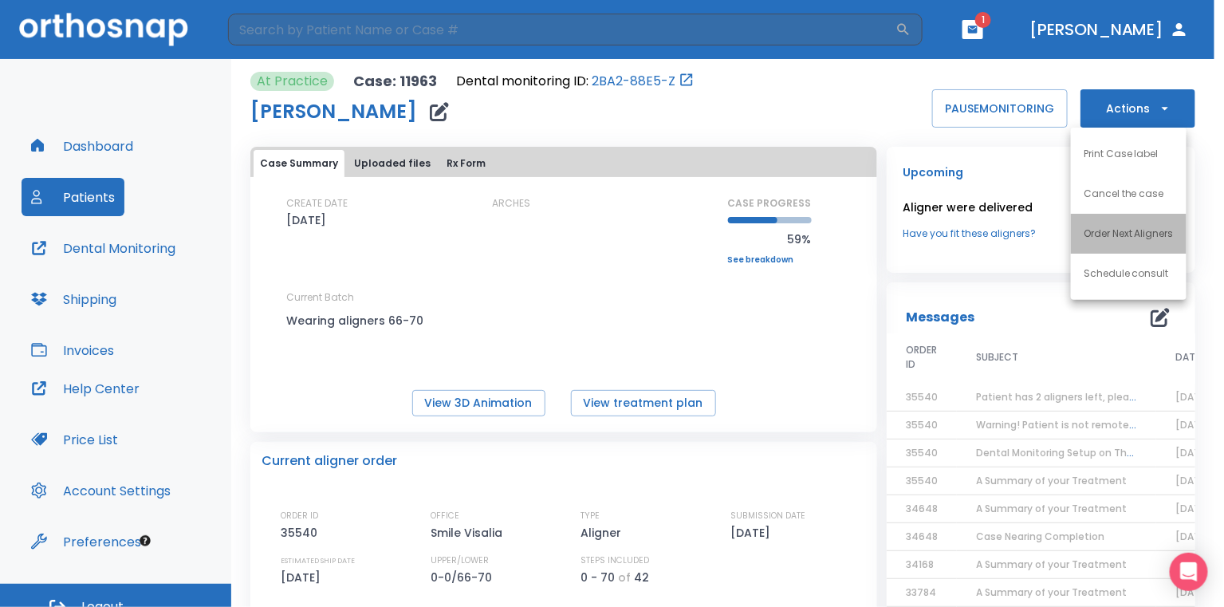
click at [1126, 249] on li "Order Next Aligners" at bounding box center [1129, 234] width 116 height 40
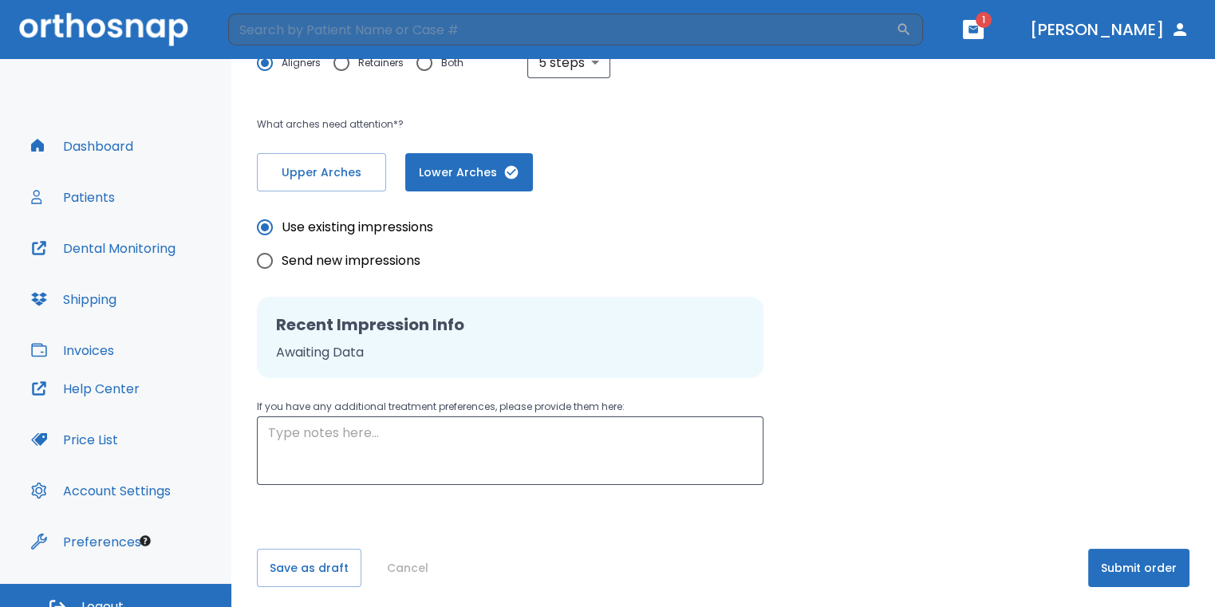
scroll to position [324, 0]
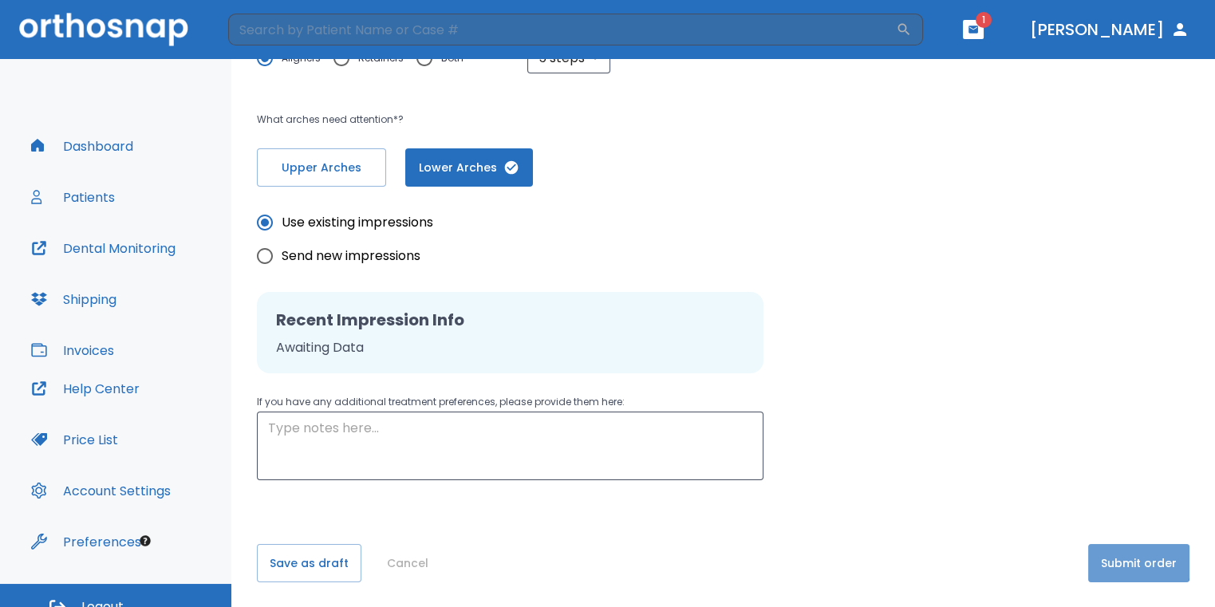
click at [1109, 562] on button "Submit order" at bounding box center [1138, 563] width 101 height 38
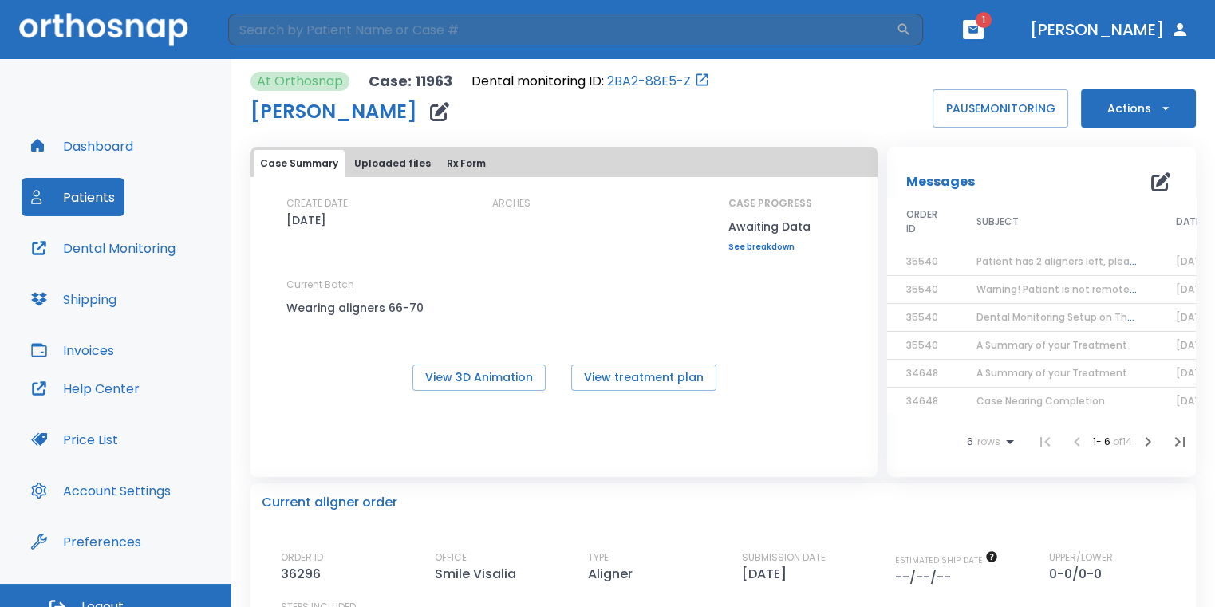
click at [983, 33] on button "button" at bounding box center [973, 29] width 21 height 19
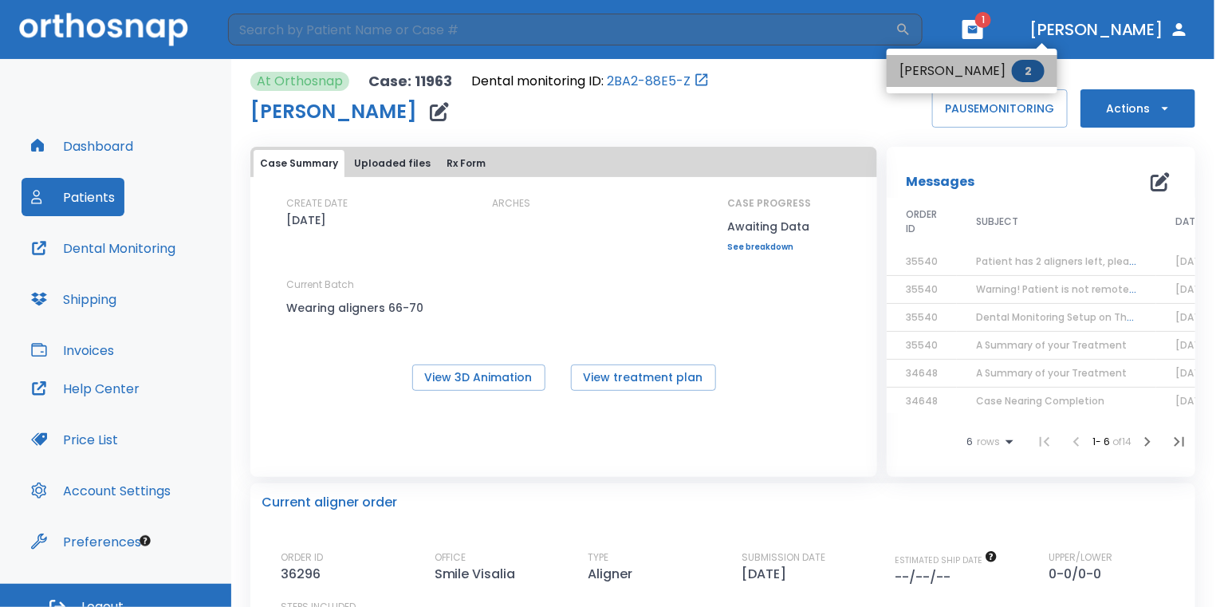
click at [1016, 67] on span "2" at bounding box center [1028, 71] width 33 height 22
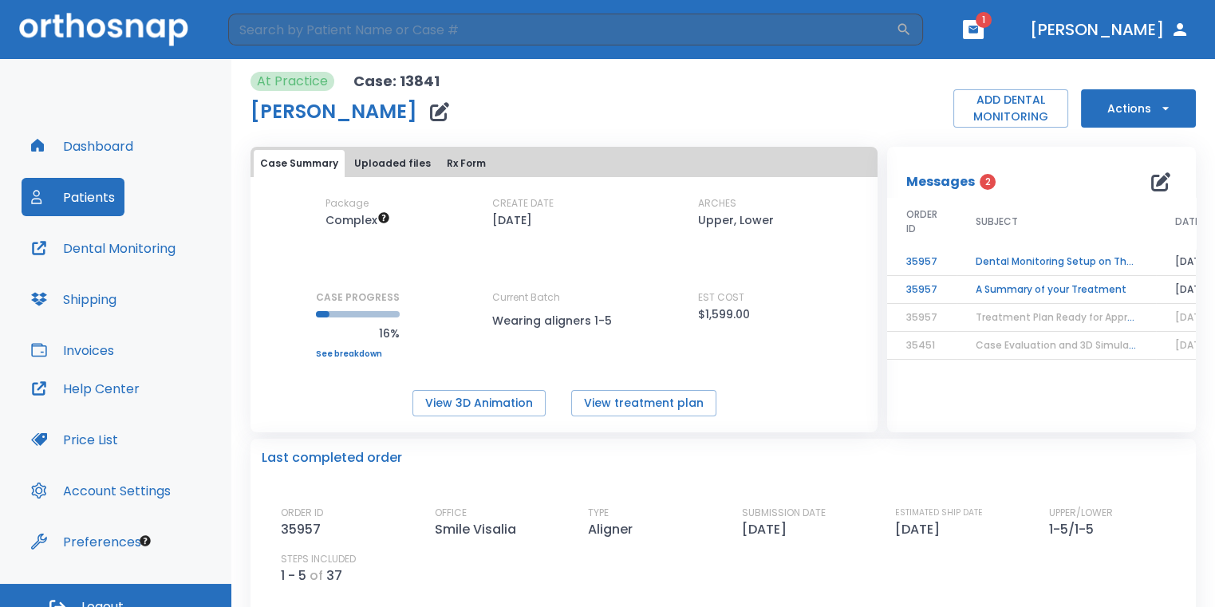
click at [983, 257] on td "Dental Monitoring Setup on The Delivery Day" at bounding box center [1055, 262] width 199 height 28
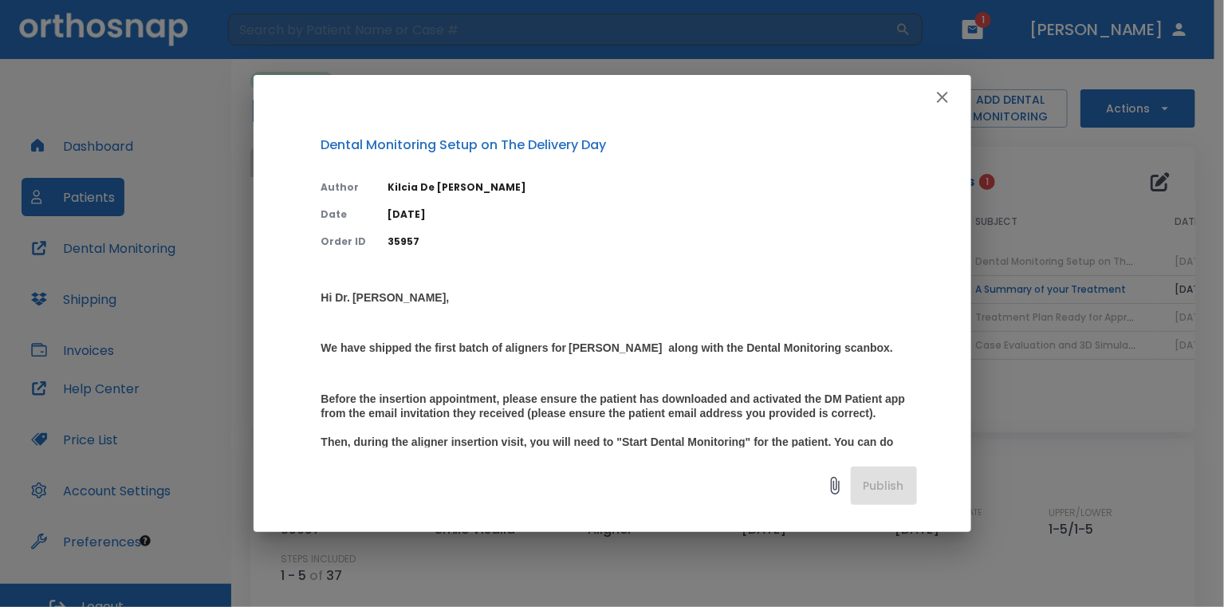
click at [939, 104] on icon "button" at bounding box center [942, 97] width 19 height 19
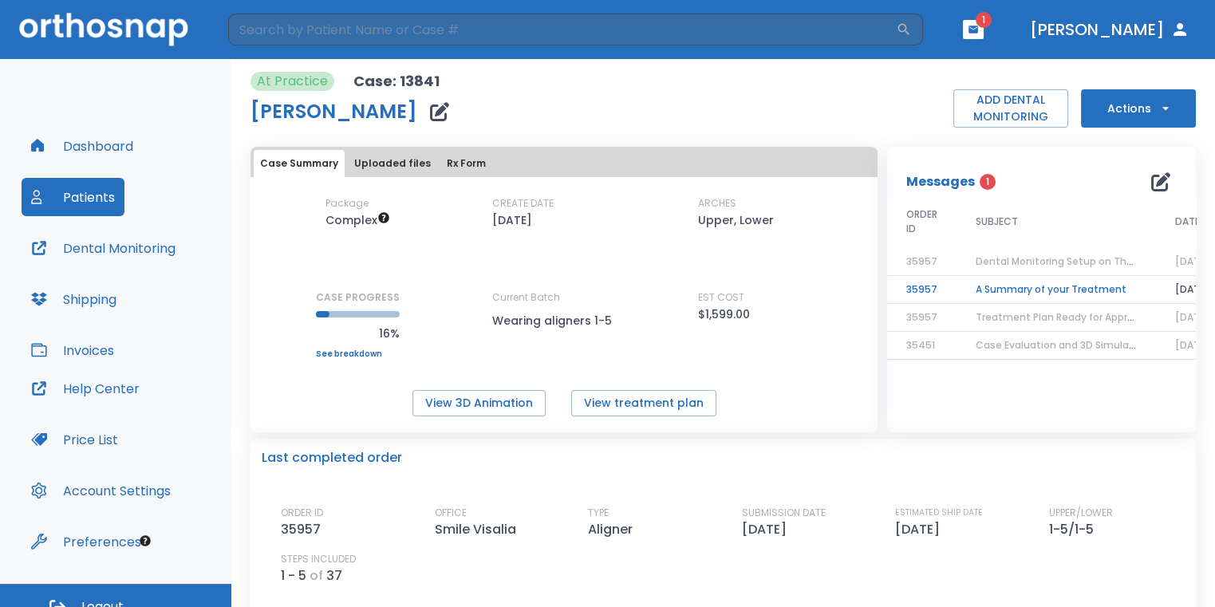
click at [1007, 282] on td "A Summary of your Treatment" at bounding box center [1055, 290] width 199 height 28
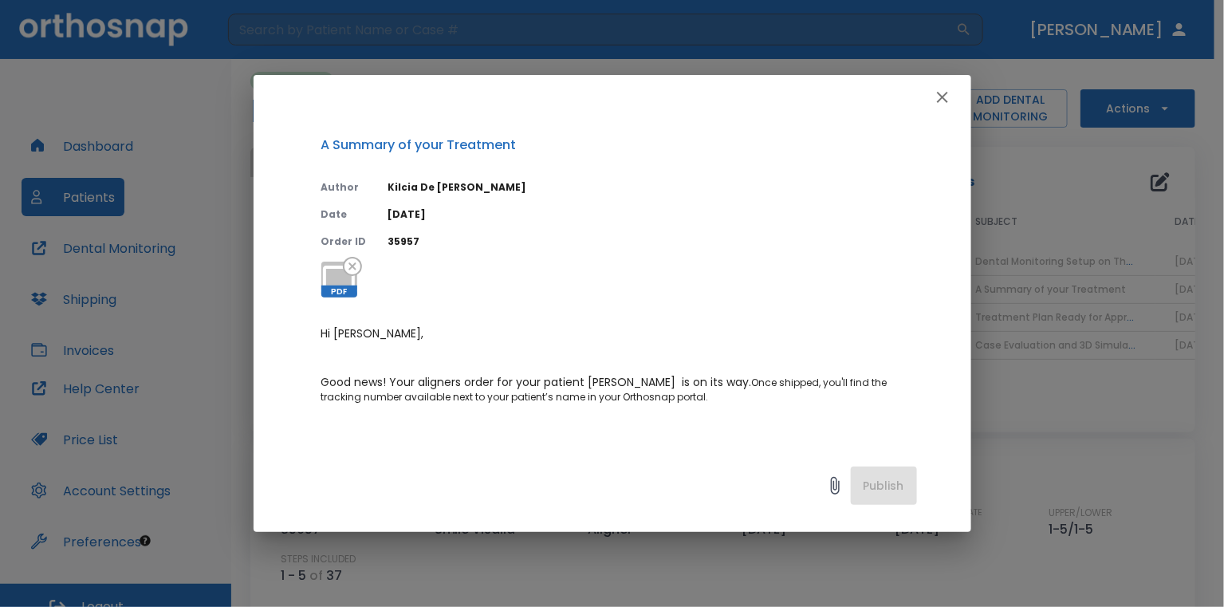
click at [941, 95] on icon "button" at bounding box center [942, 97] width 11 height 11
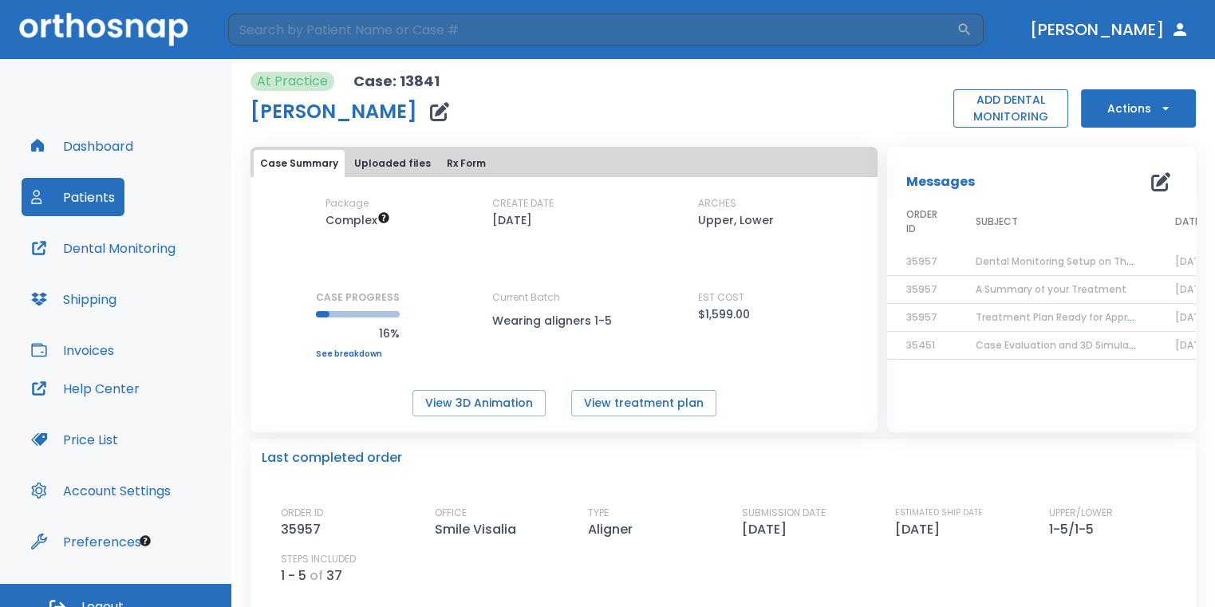
click at [961, 107] on button "ADD DENTAL MONITORING" at bounding box center [1010, 108] width 115 height 38
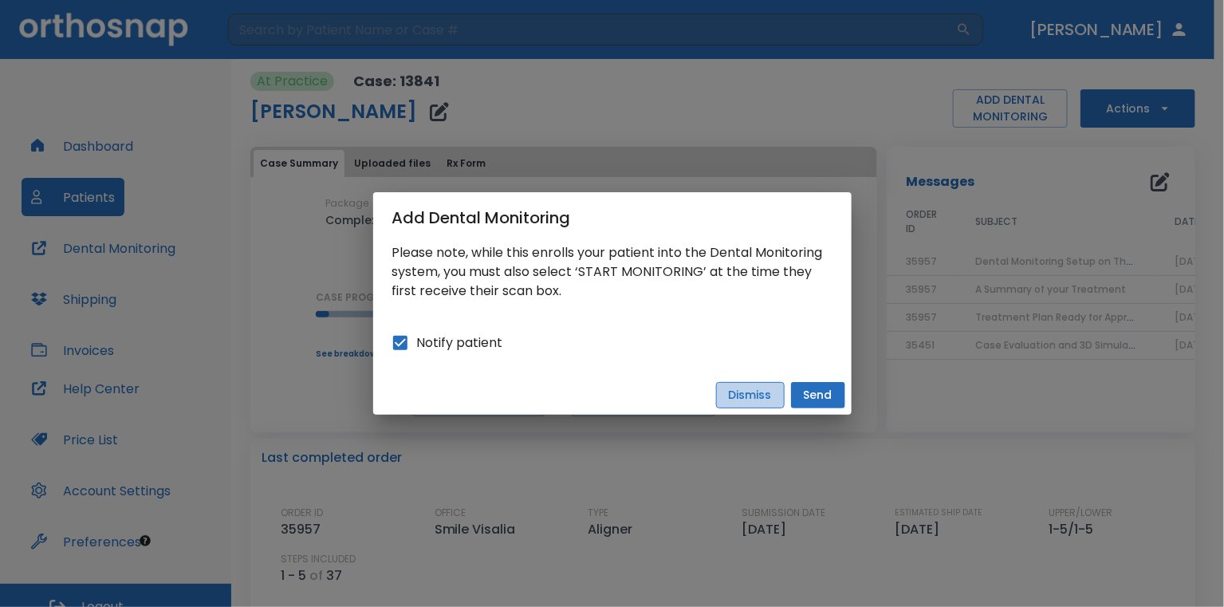
click at [771, 395] on button "Dismiss" at bounding box center [750, 395] width 69 height 26
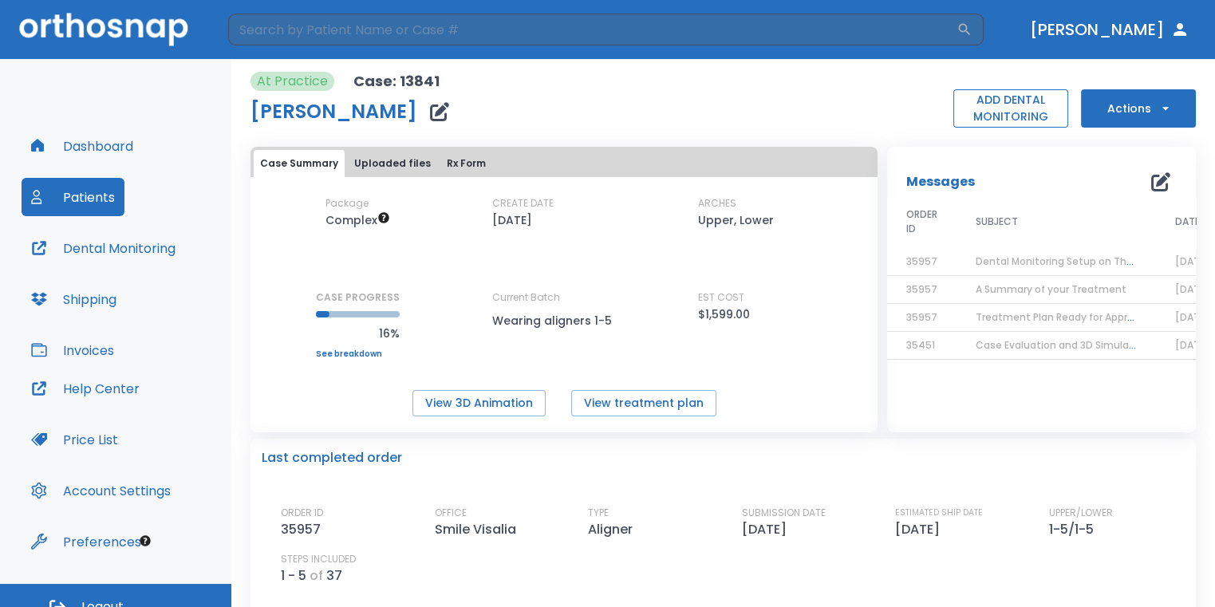
click at [1021, 103] on button "ADD DENTAL MONITORING" at bounding box center [1010, 108] width 115 height 38
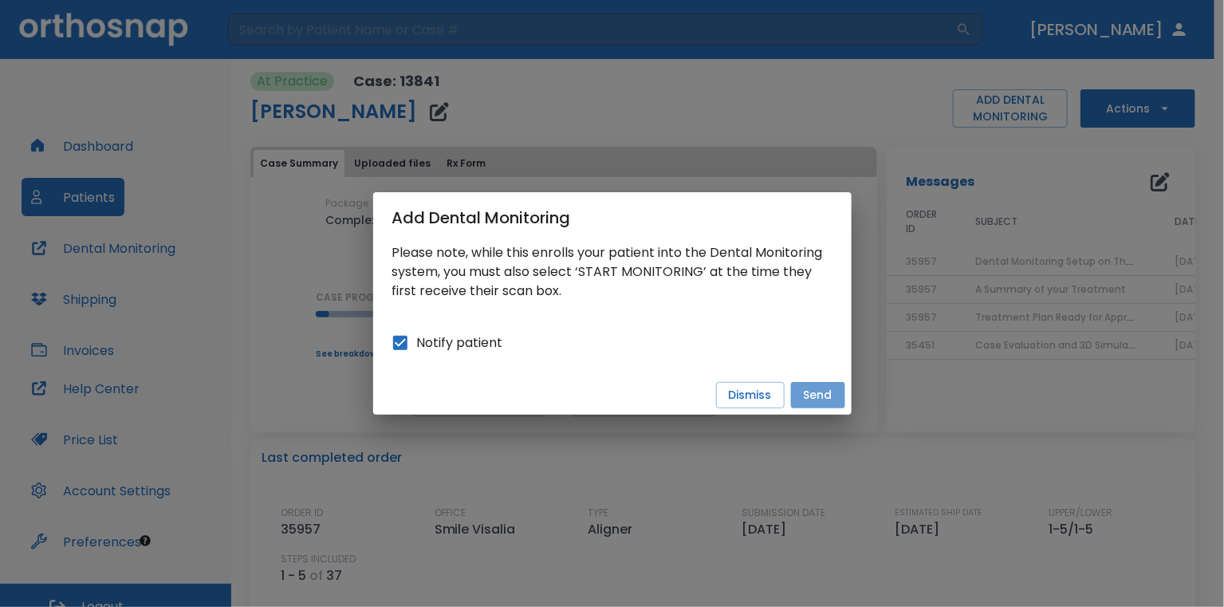
click at [809, 396] on button "Send" at bounding box center [818, 395] width 54 height 26
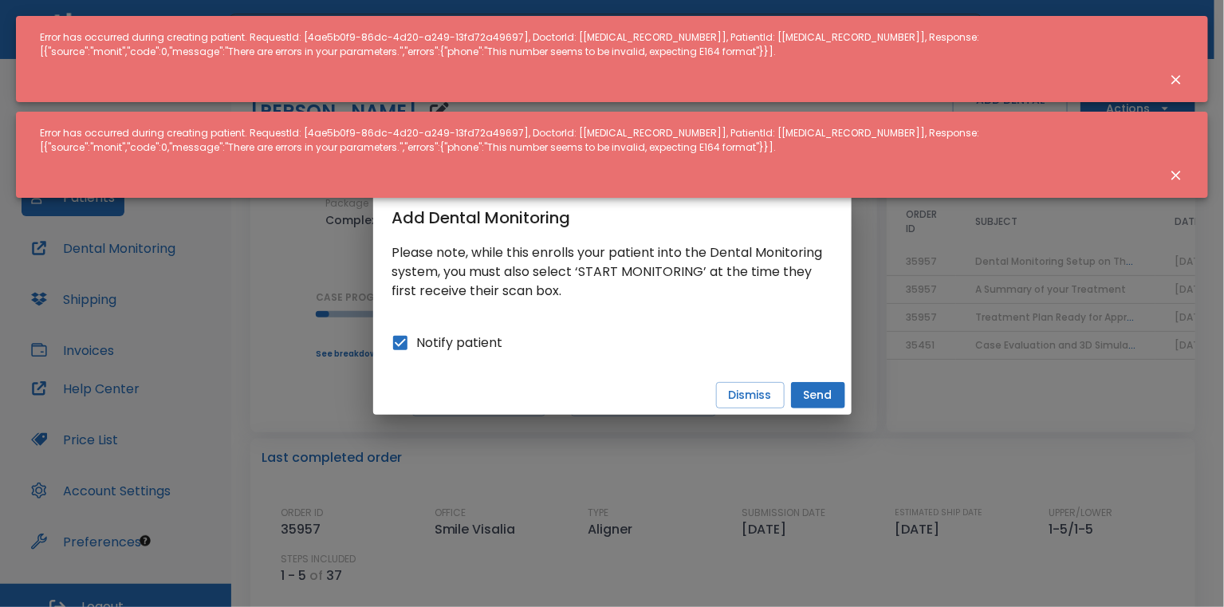
click at [1172, 173] on icon "Close notification" at bounding box center [1177, 175] width 16 height 16
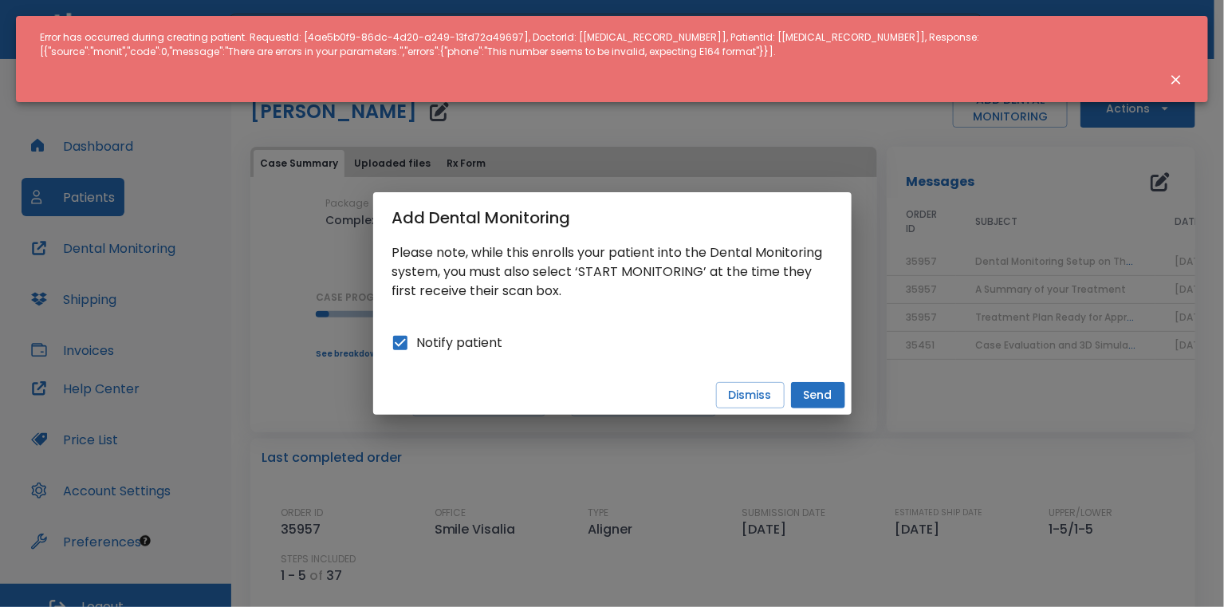
click at [1169, 78] on icon "Close notification" at bounding box center [1177, 80] width 16 height 16
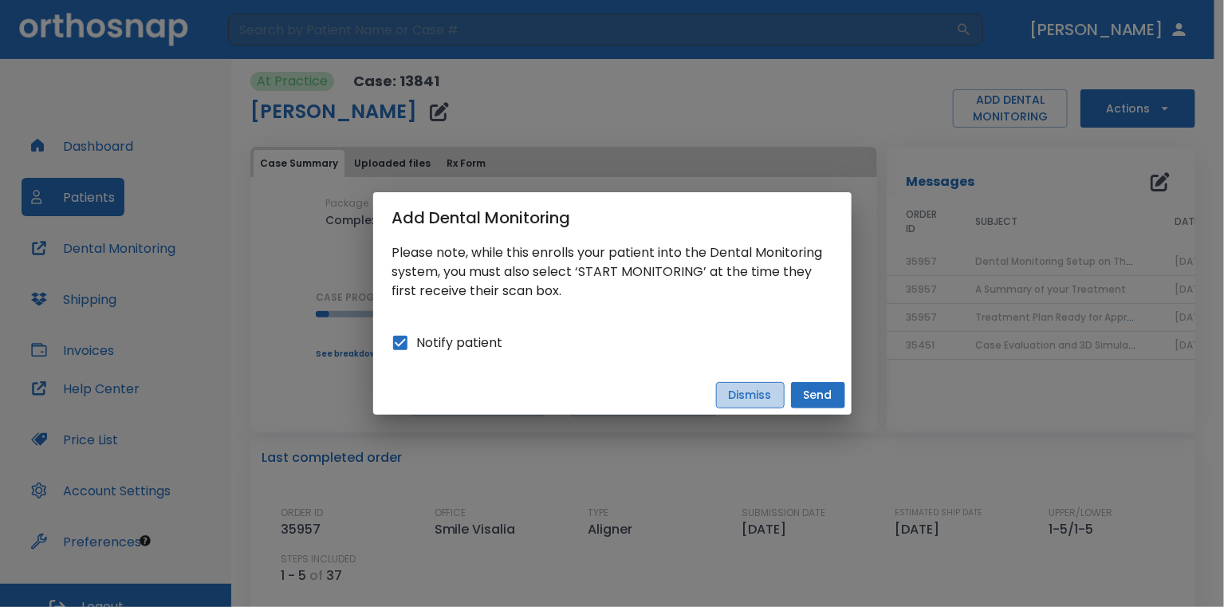
click at [775, 395] on button "Dismiss" at bounding box center [750, 395] width 69 height 26
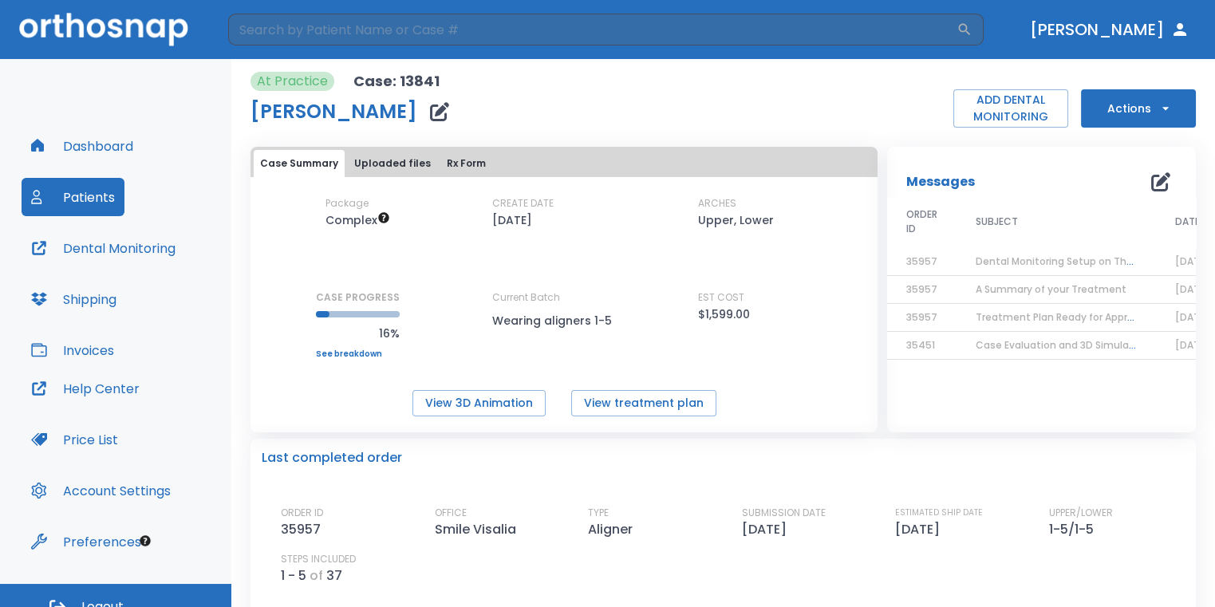
click at [430, 118] on icon "button" at bounding box center [439, 111] width 19 height 19
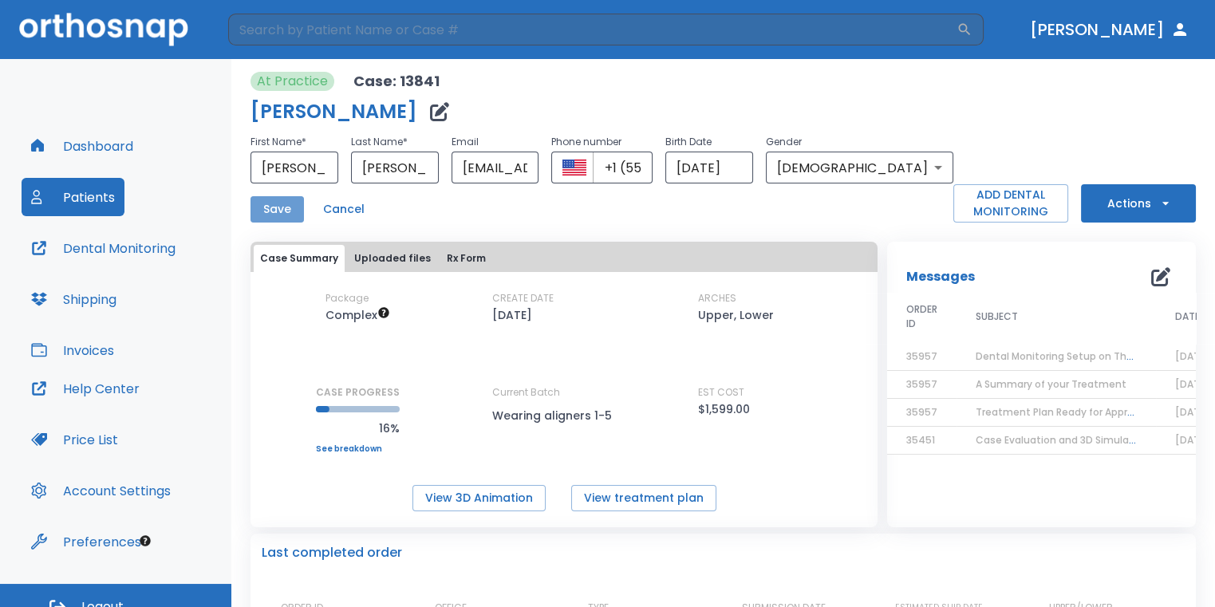
click at [294, 212] on button "Save" at bounding box center [276, 209] width 53 height 26
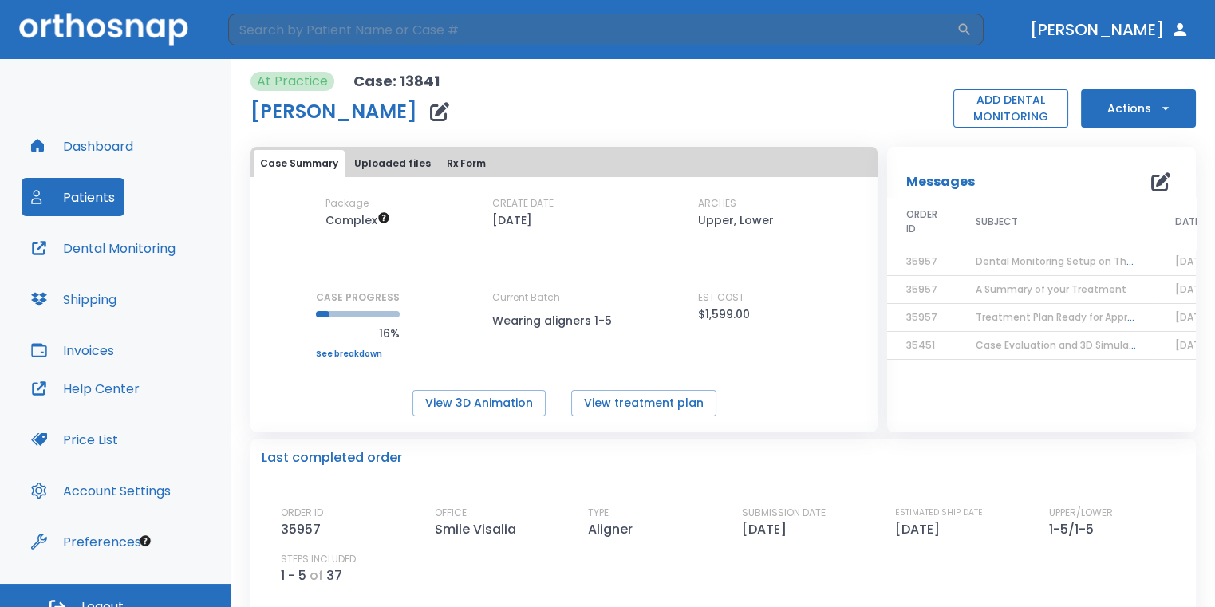
click at [987, 100] on button "ADD DENTAL MONITORING" at bounding box center [1010, 108] width 115 height 38
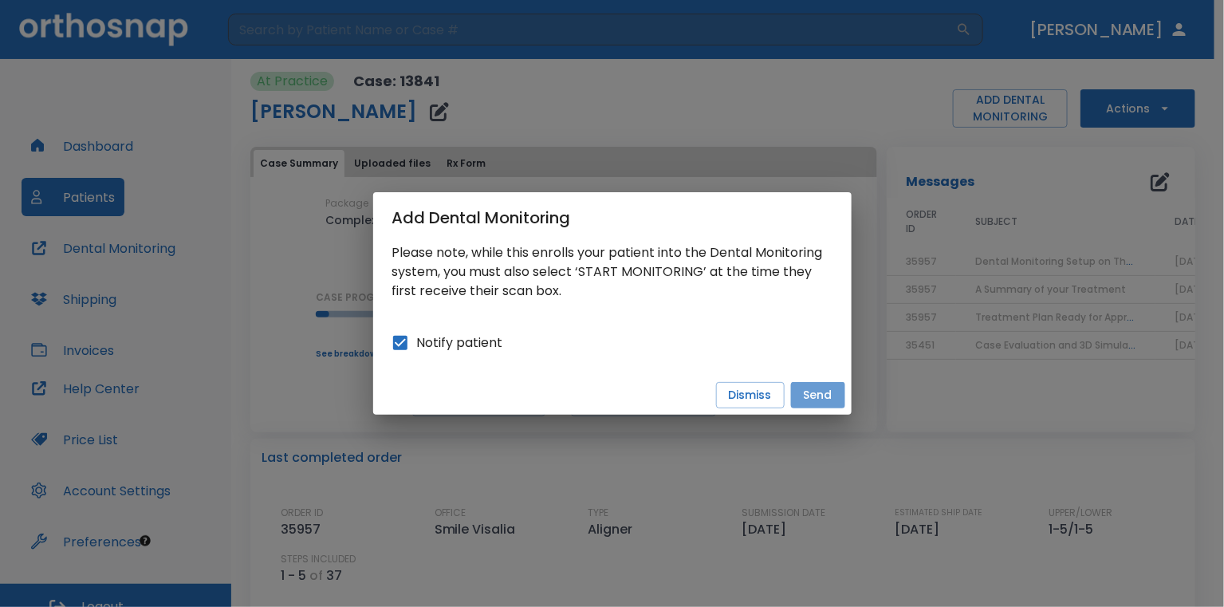
click at [814, 403] on button "Send" at bounding box center [818, 395] width 54 height 26
click at [747, 397] on button "Dismiss" at bounding box center [750, 395] width 69 height 26
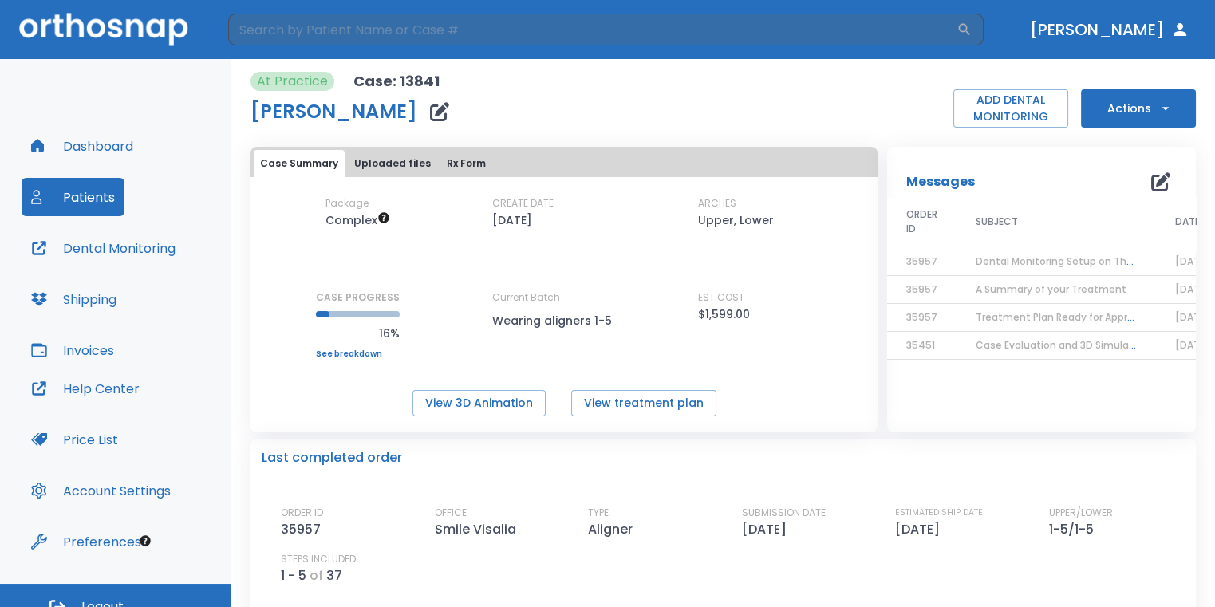
click at [430, 120] on icon "button" at bounding box center [439, 111] width 19 height 19
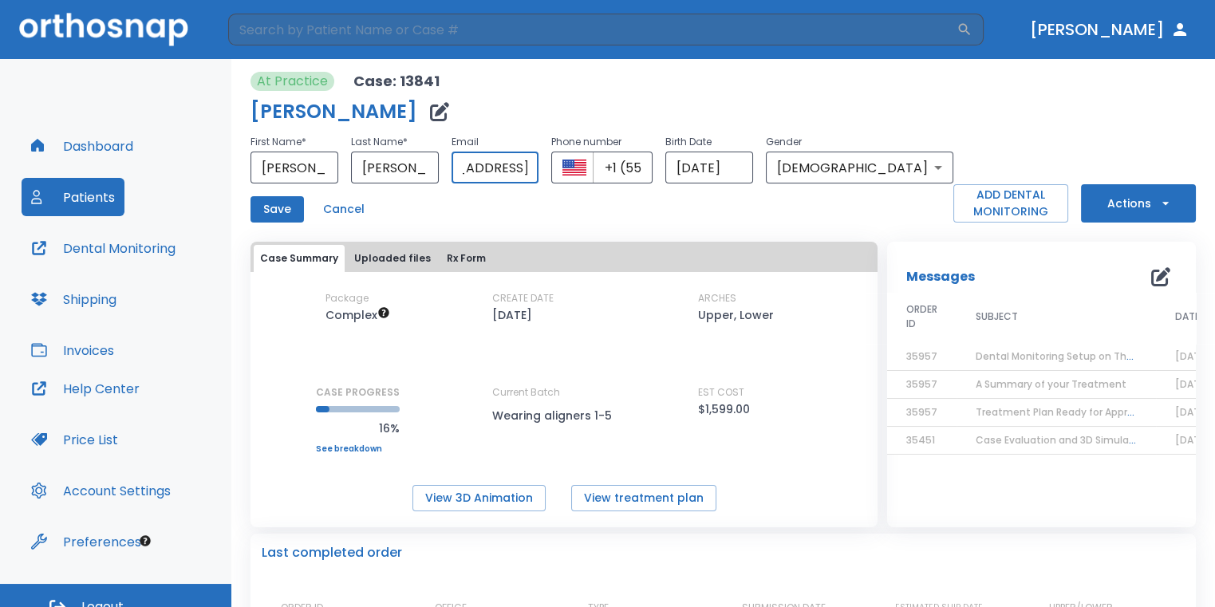
scroll to position [0, 97]
drag, startPoint x: 495, startPoint y: 166, endPoint x: 598, endPoint y: 167, distance: 103.7
click at [598, 167] on div "First Name * Tania ​ Last Name * Aleman ​ Email tania_sakedra@yahoo.com ​ Phone…" at bounding box center [601, 157] width 703 height 51
drag, startPoint x: 672, startPoint y: 170, endPoint x: 753, endPoint y: 170, distance: 81.4
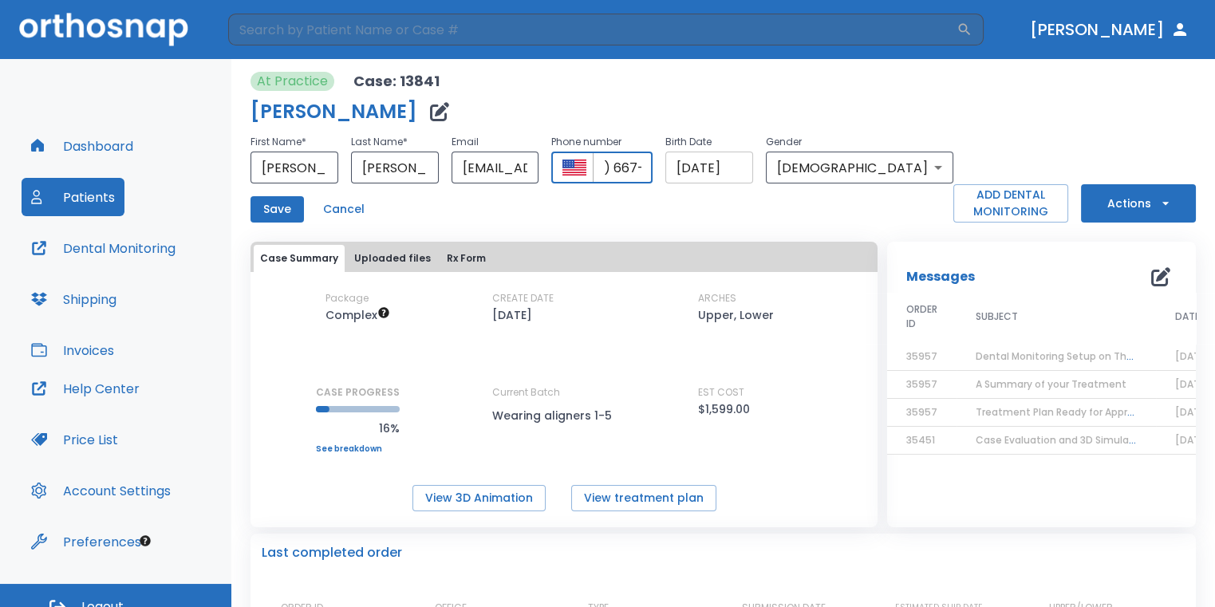
click at [753, 170] on div "First Name * Tania ​ Last Name * Aleman ​ Email tania_sakedra@yahoo.com ​ Phone…" at bounding box center [601, 157] width 703 height 51
drag, startPoint x: 830, startPoint y: 170, endPoint x: 743, endPoint y: 171, distance: 86.1
click at [743, 171] on input "08/13/2025" at bounding box center [709, 168] width 88 height 32
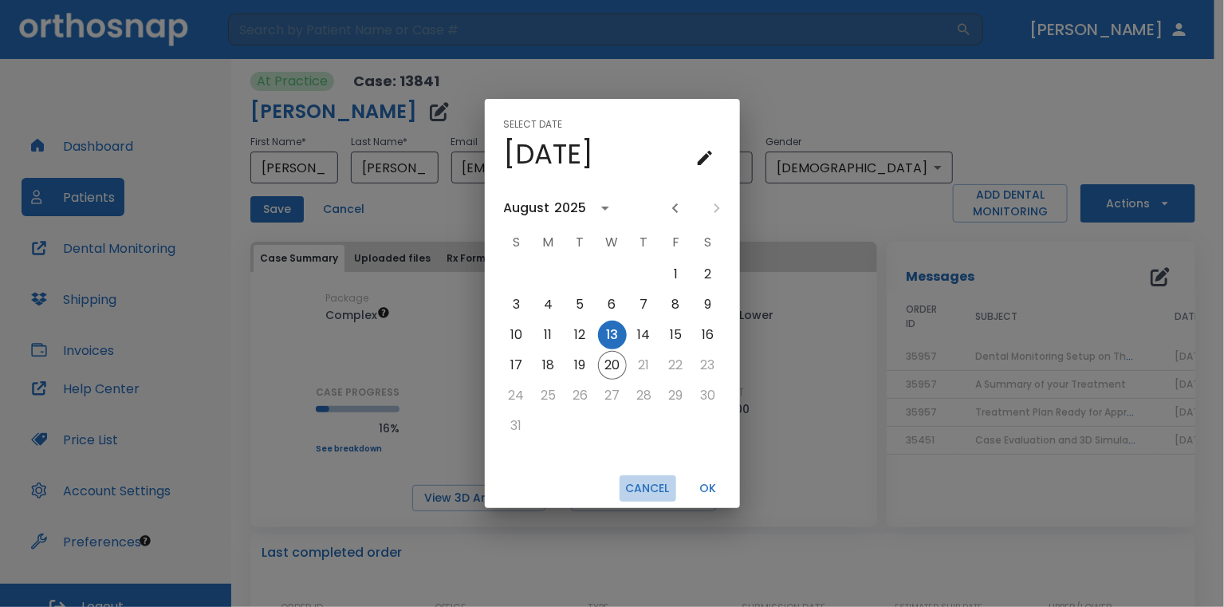
click at [662, 492] on button "Cancel" at bounding box center [648, 488] width 57 height 26
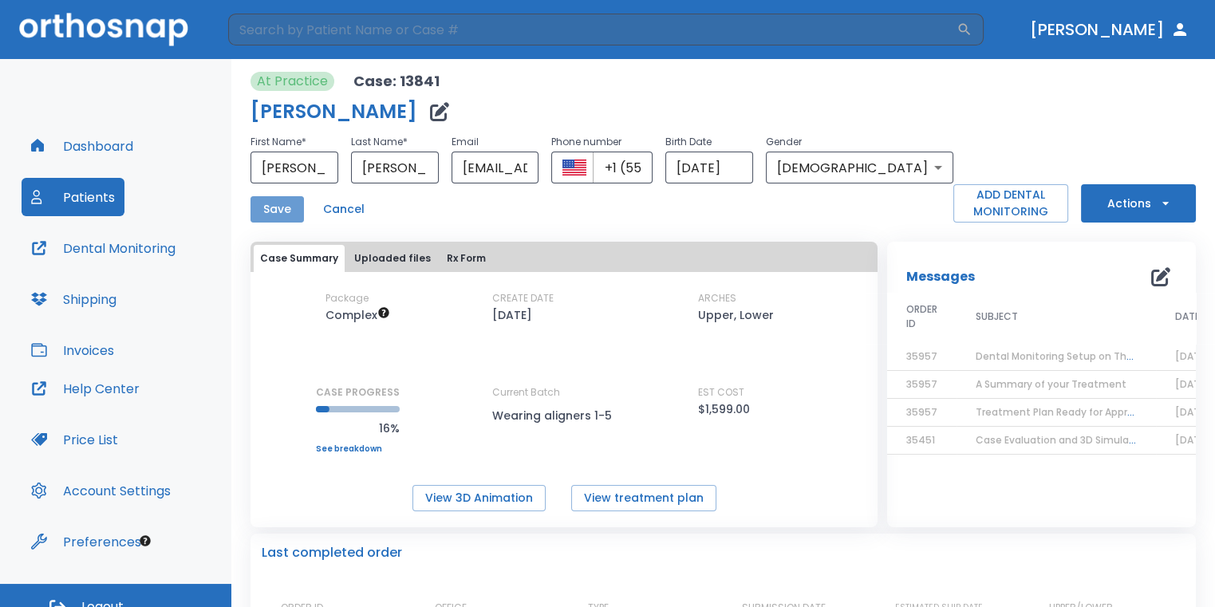
click at [267, 211] on button "Save" at bounding box center [276, 209] width 53 height 26
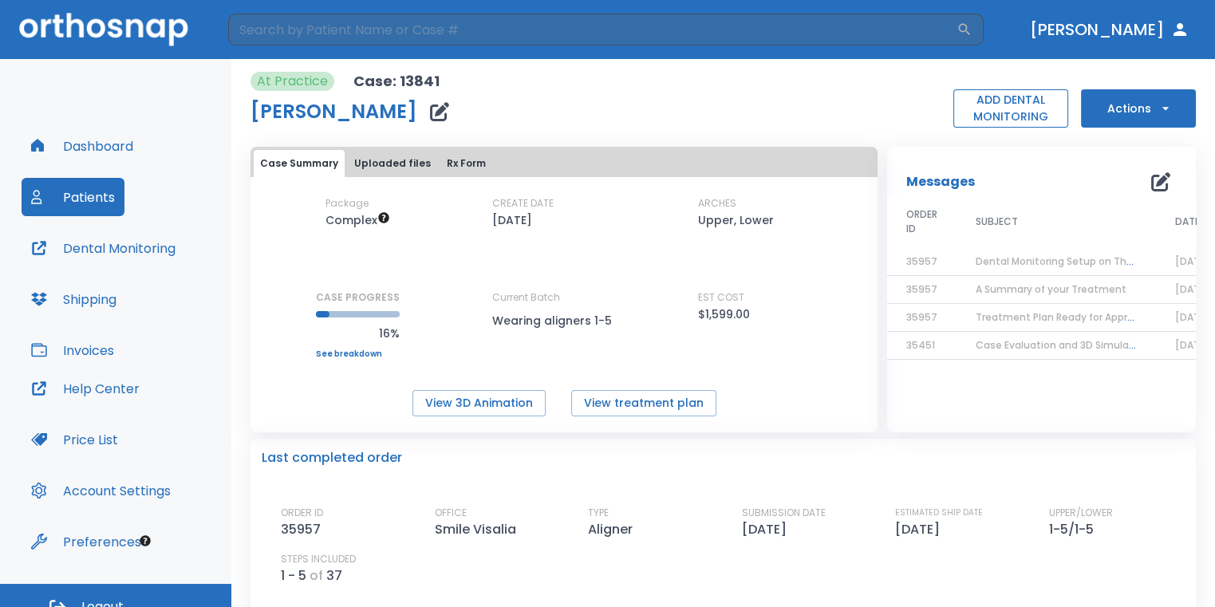
click at [1025, 106] on button "ADD DENTAL MONITORING" at bounding box center [1010, 108] width 115 height 38
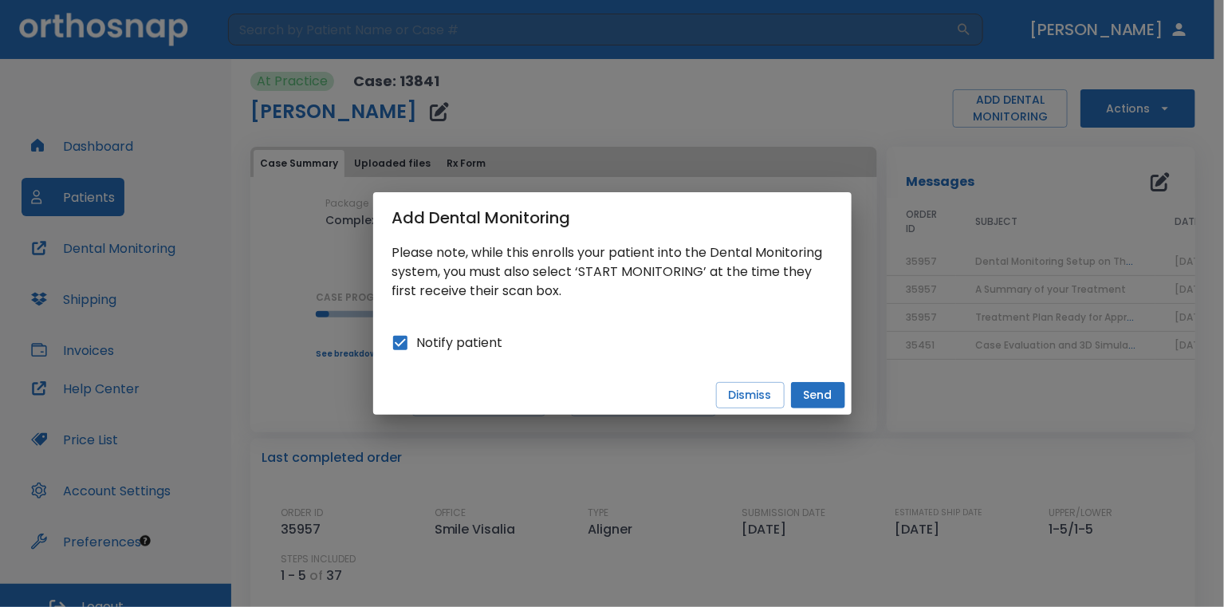
click at [812, 400] on button "Send" at bounding box center [818, 395] width 54 height 26
click at [768, 400] on button "Dismiss" at bounding box center [750, 395] width 69 height 26
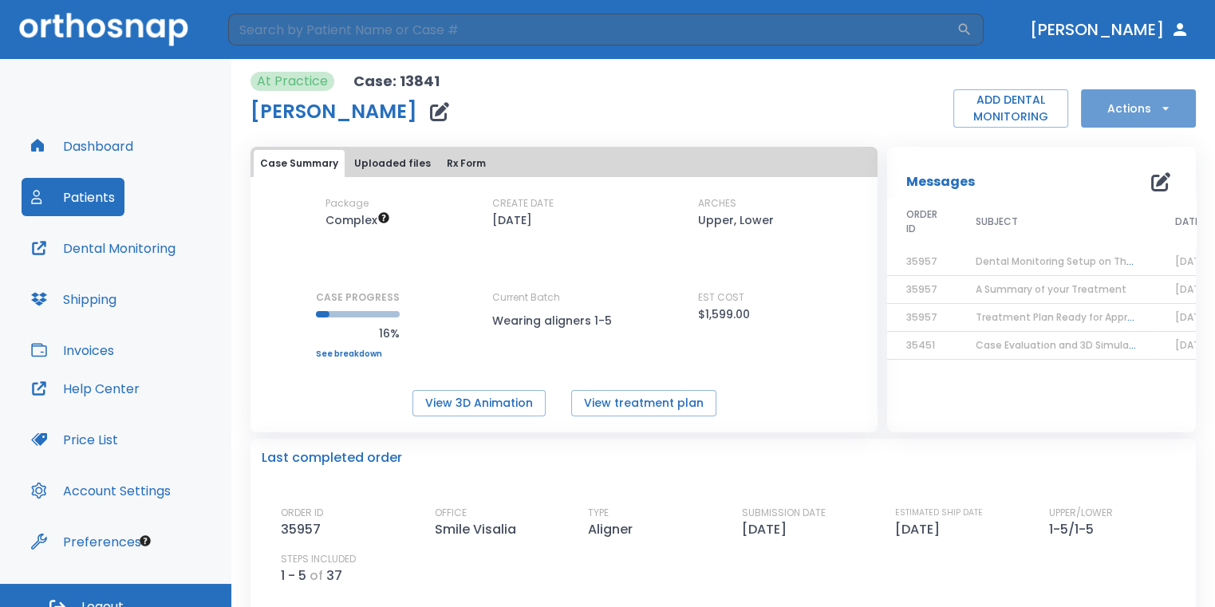
click at [1149, 123] on button "Actions" at bounding box center [1138, 108] width 115 height 38
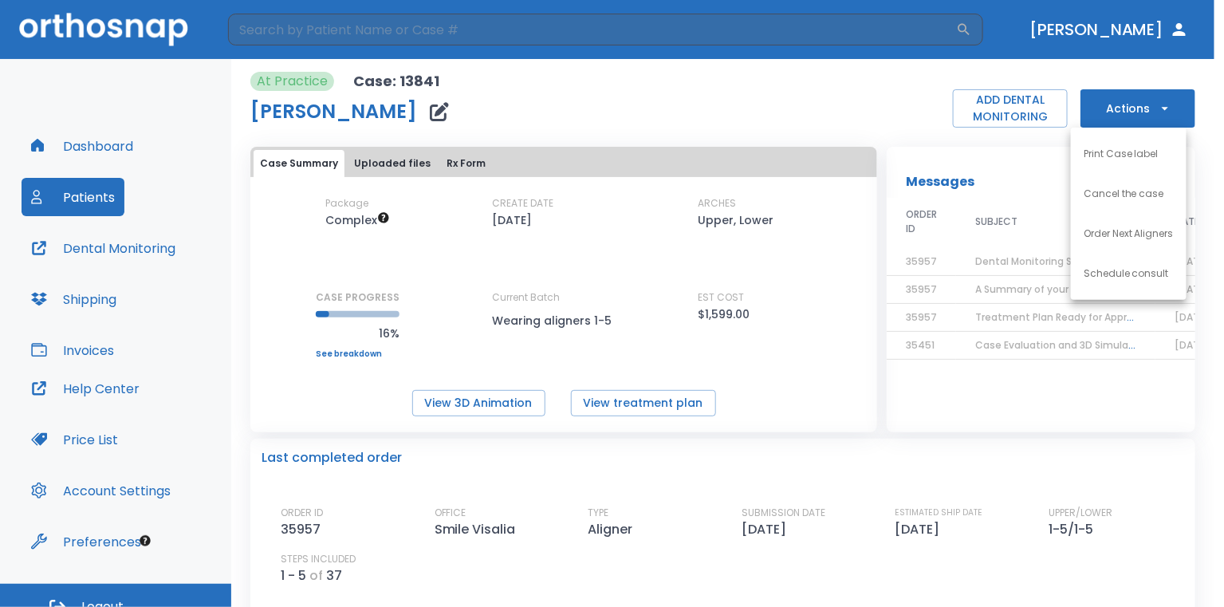
click at [801, 100] on div at bounding box center [612, 303] width 1224 height 607
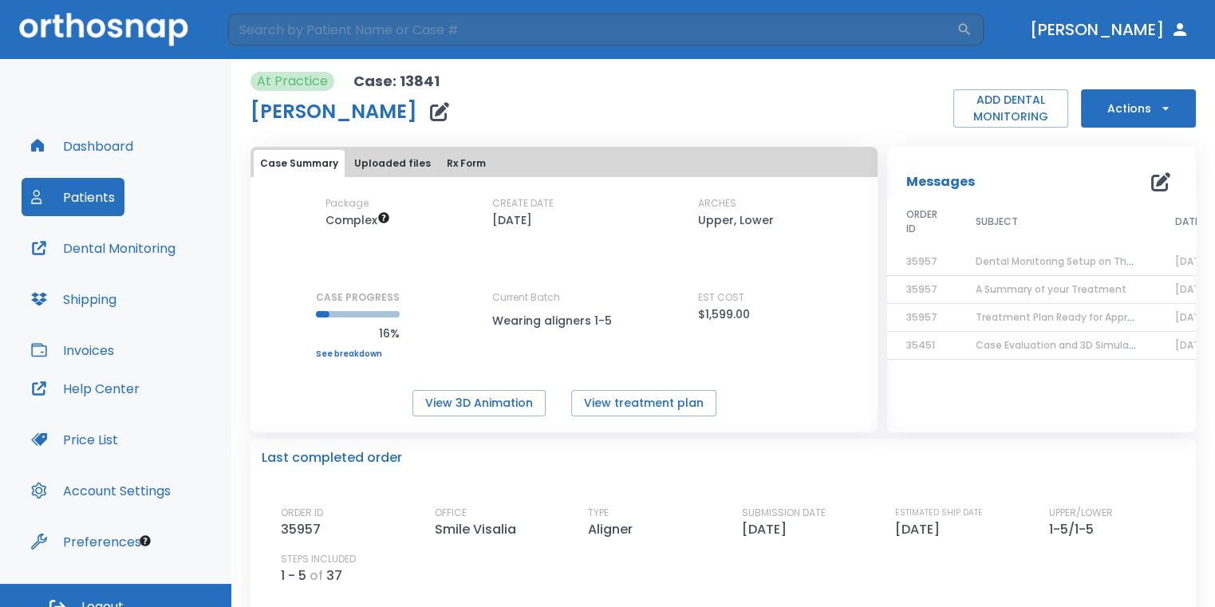
click at [1074, 256] on span "Dental Monitoring Setup on The Delivery Day" at bounding box center [1085, 261] width 220 height 14
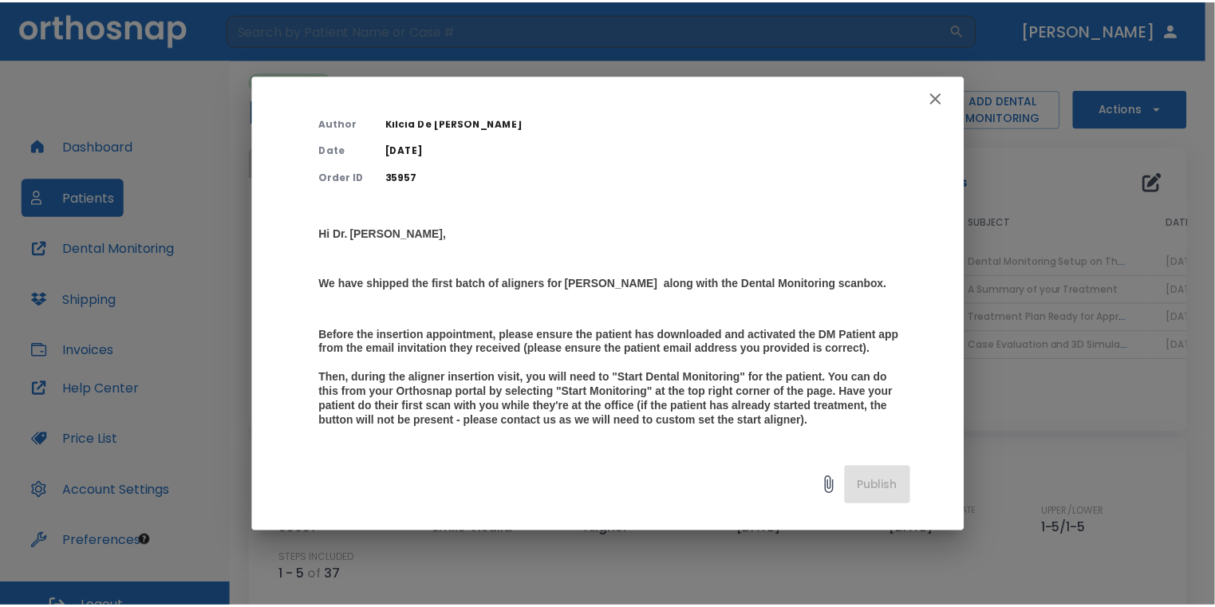
scroll to position [160, 0]
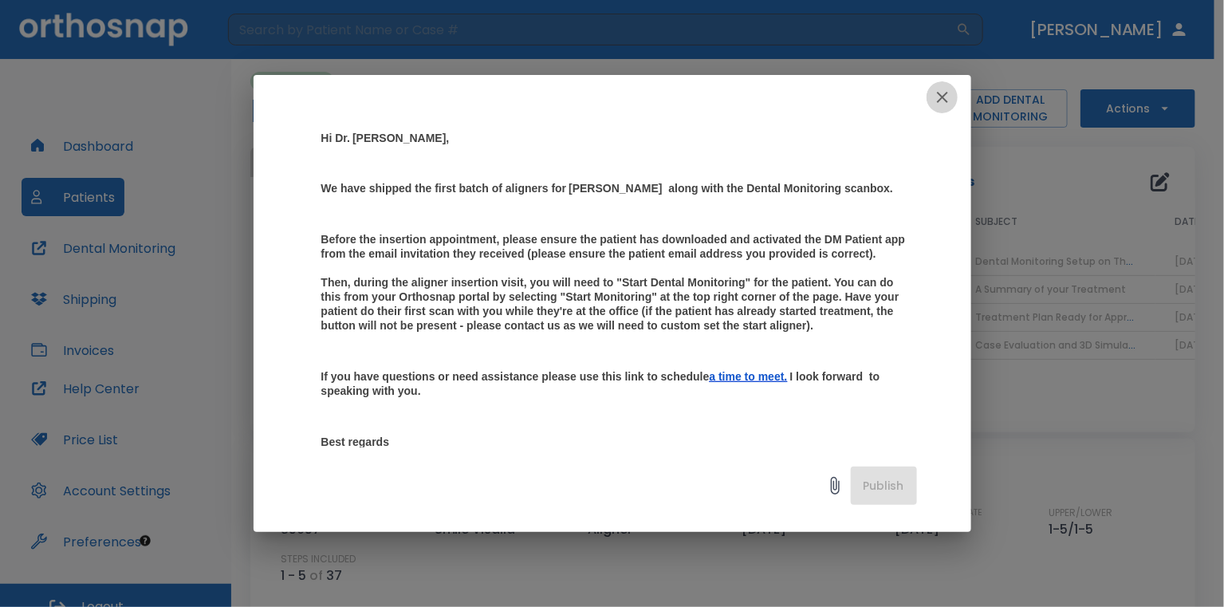
click at [939, 103] on icon "button" at bounding box center [942, 97] width 19 height 19
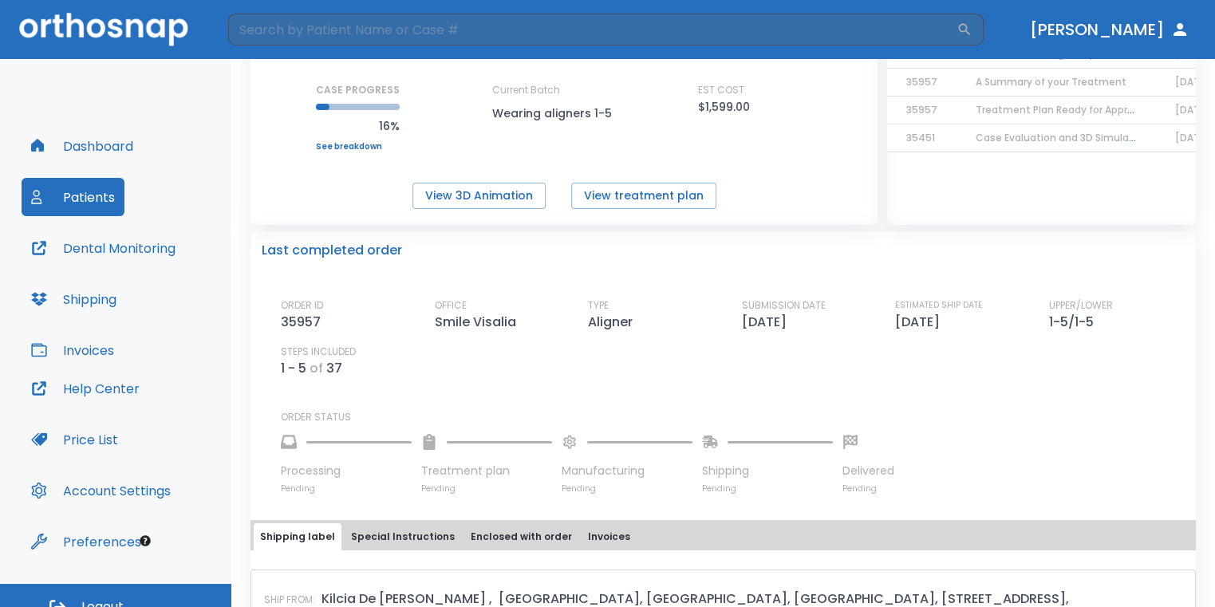
scroll to position [0, 0]
